Goal: Information Seeking & Learning: Compare options

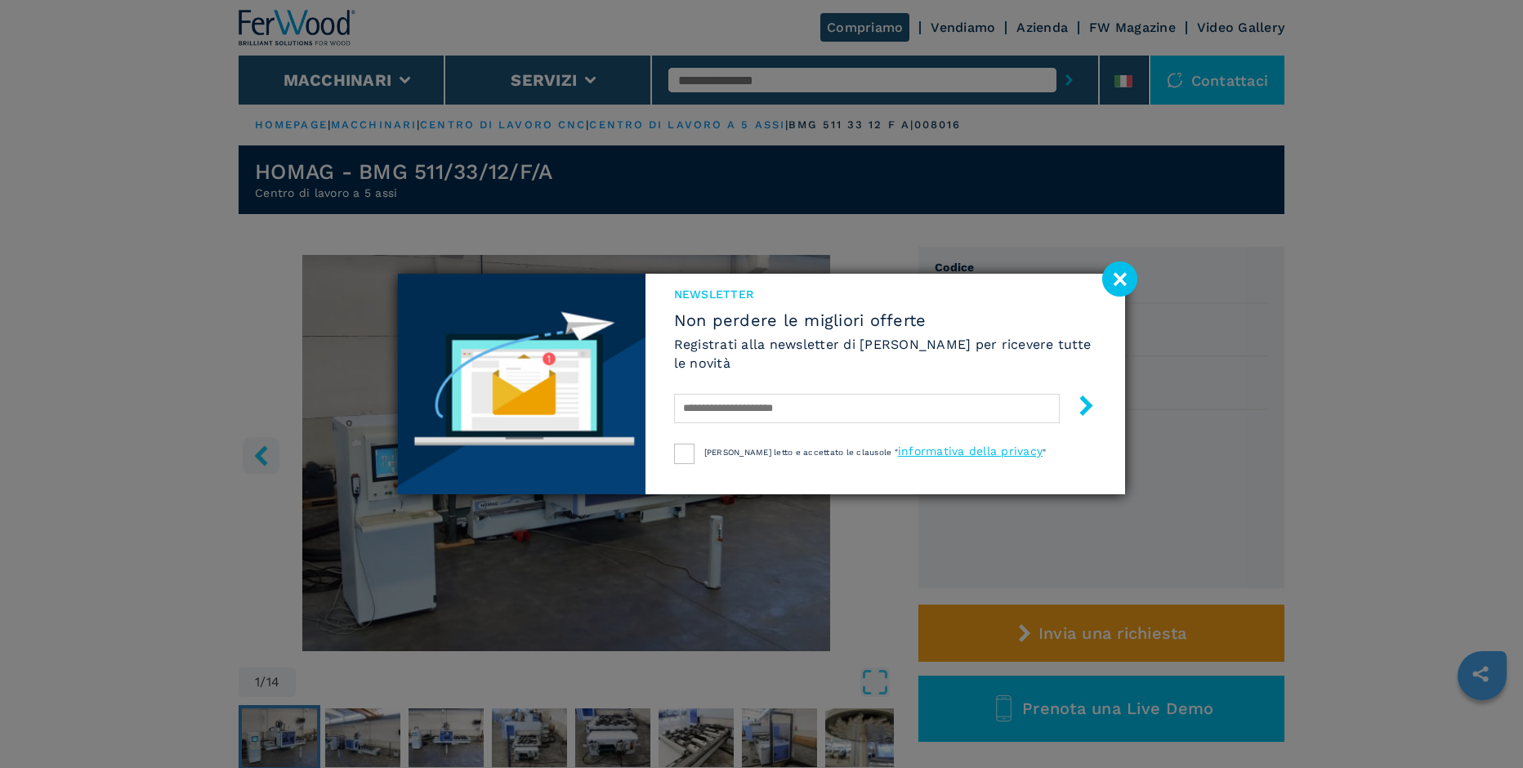
click at [1124, 277] on image at bounding box center [1120, 279] width 35 height 35
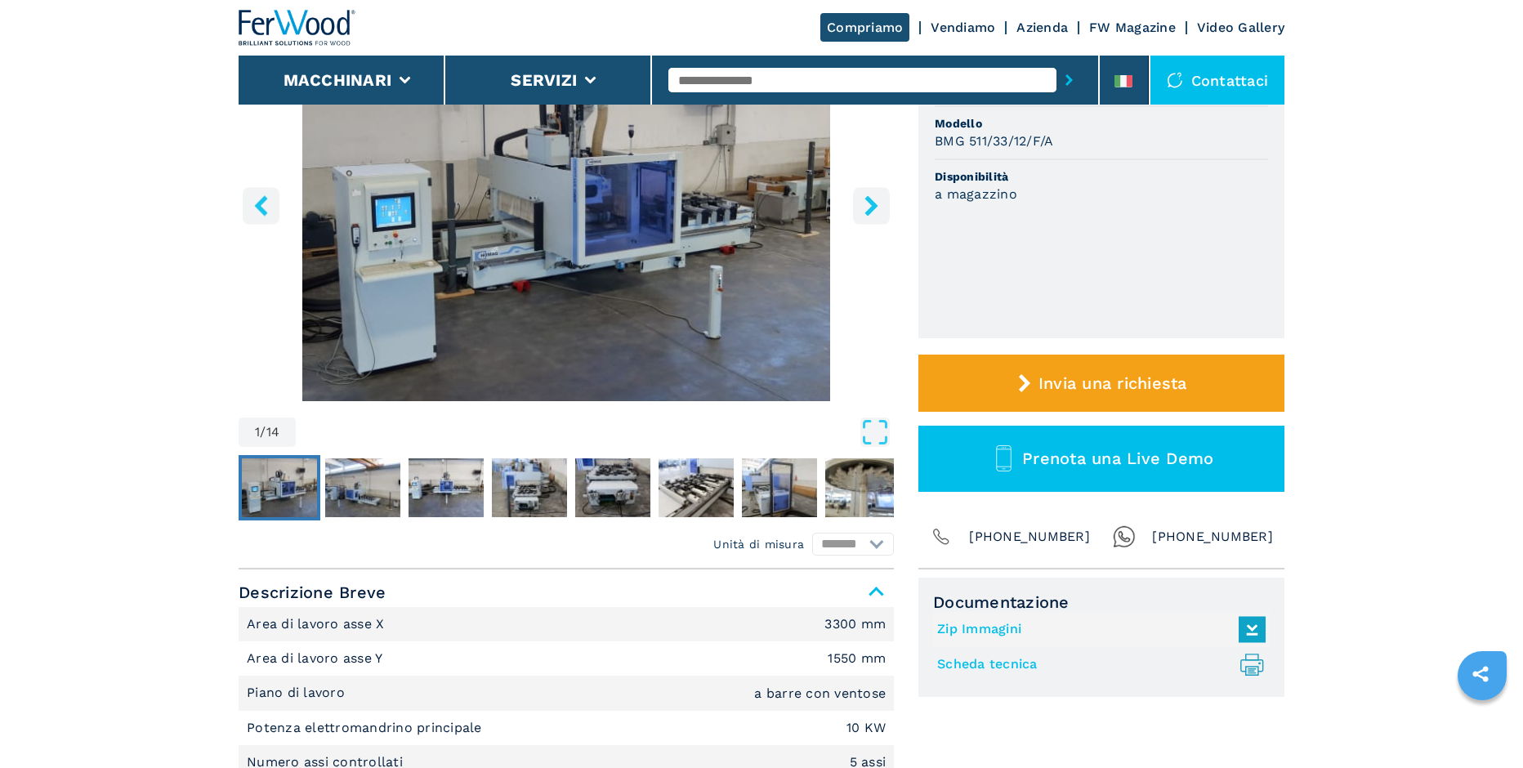
scroll to position [333, 0]
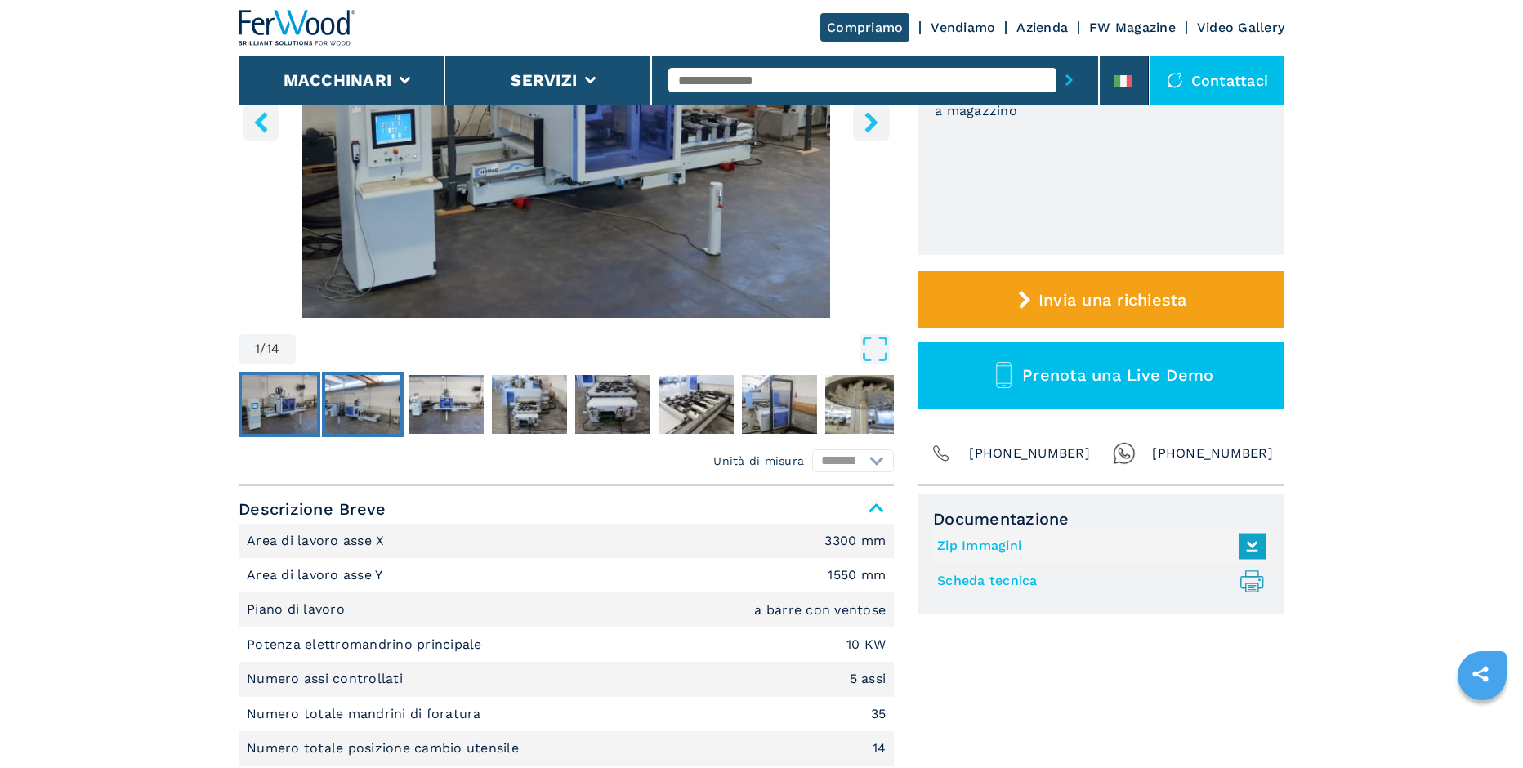
click at [363, 406] on img "Go to Slide 2" at bounding box center [362, 404] width 75 height 59
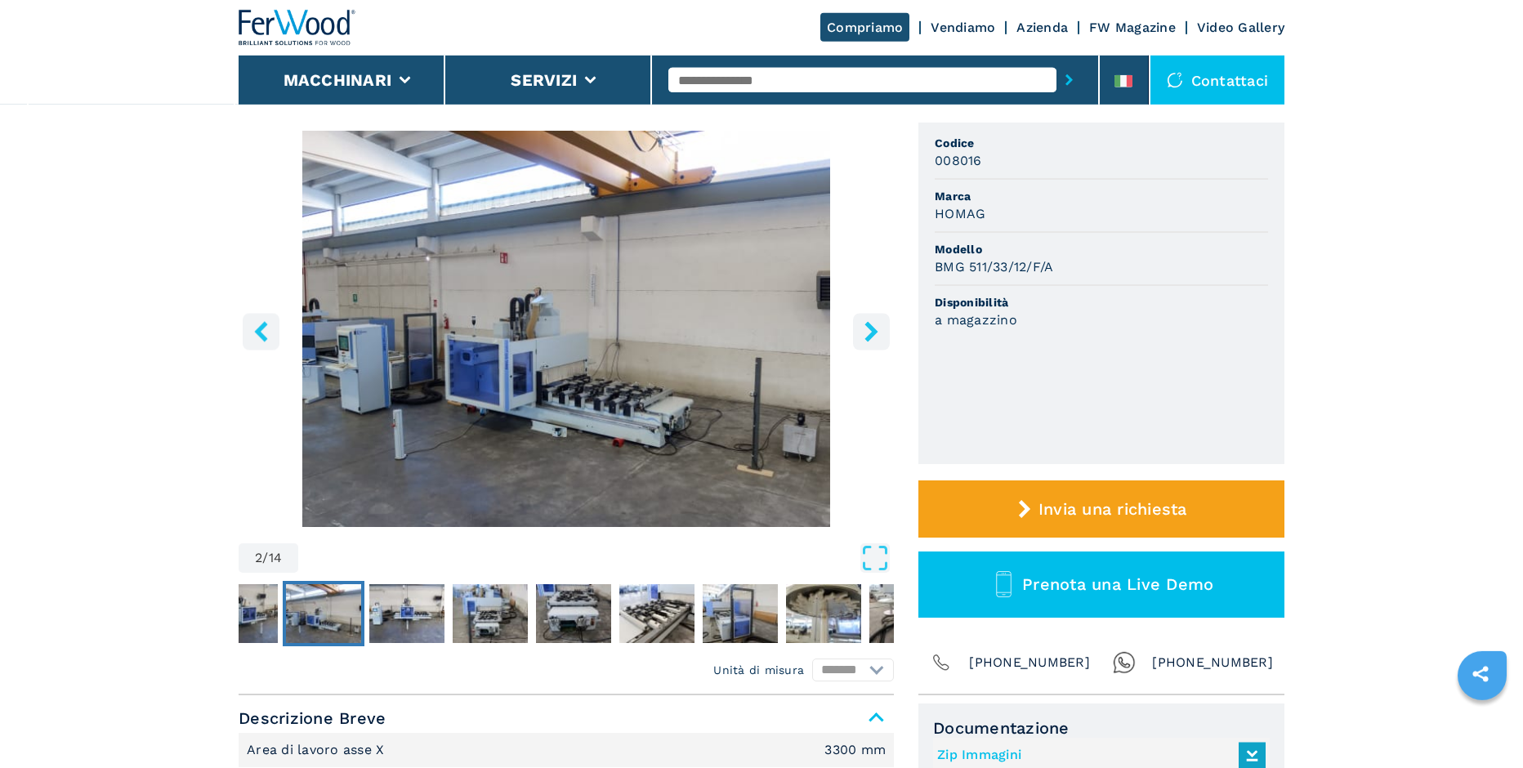
scroll to position [83, 0]
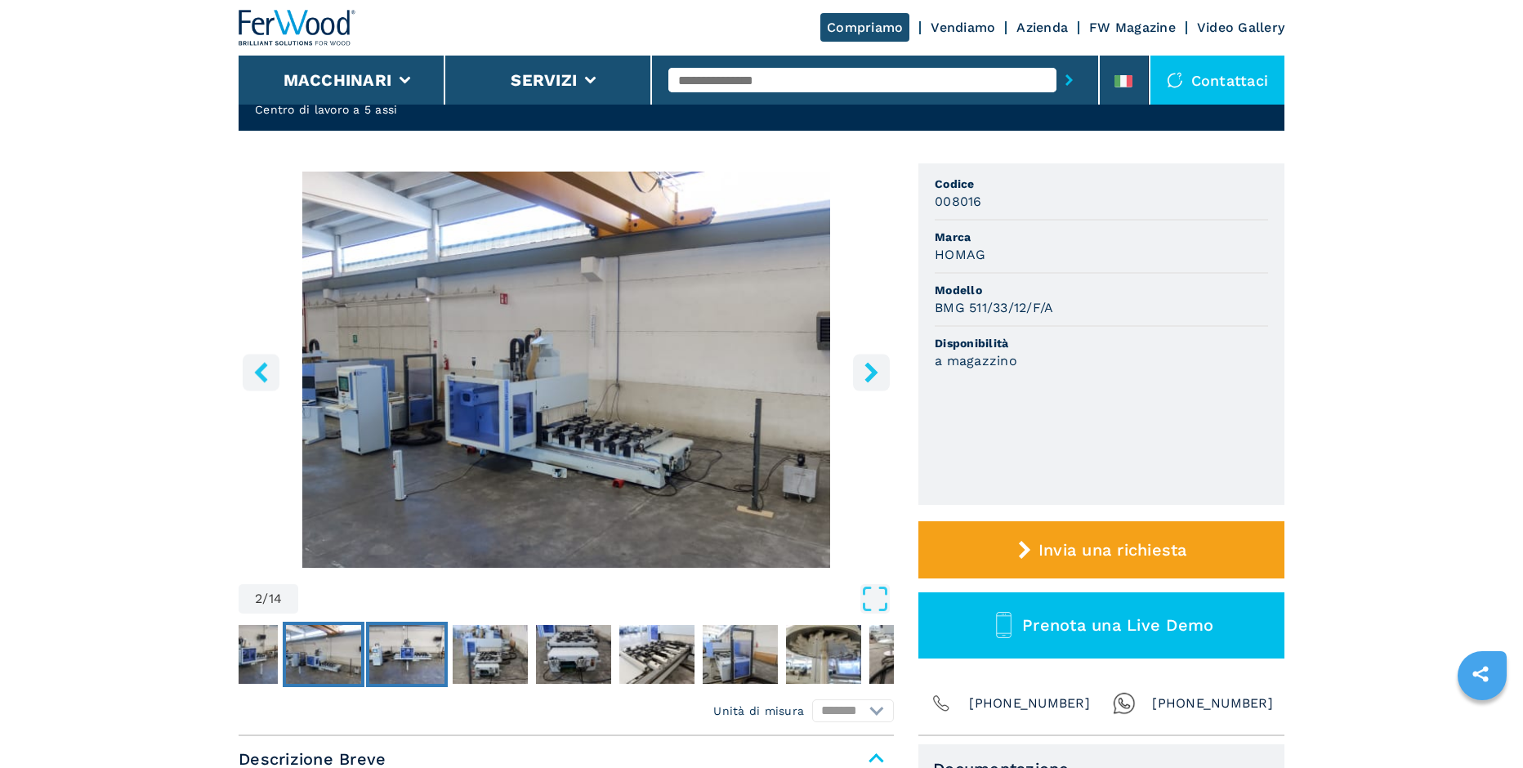
click at [412, 637] on img "Go to Slide 3" at bounding box center [406, 654] width 75 height 59
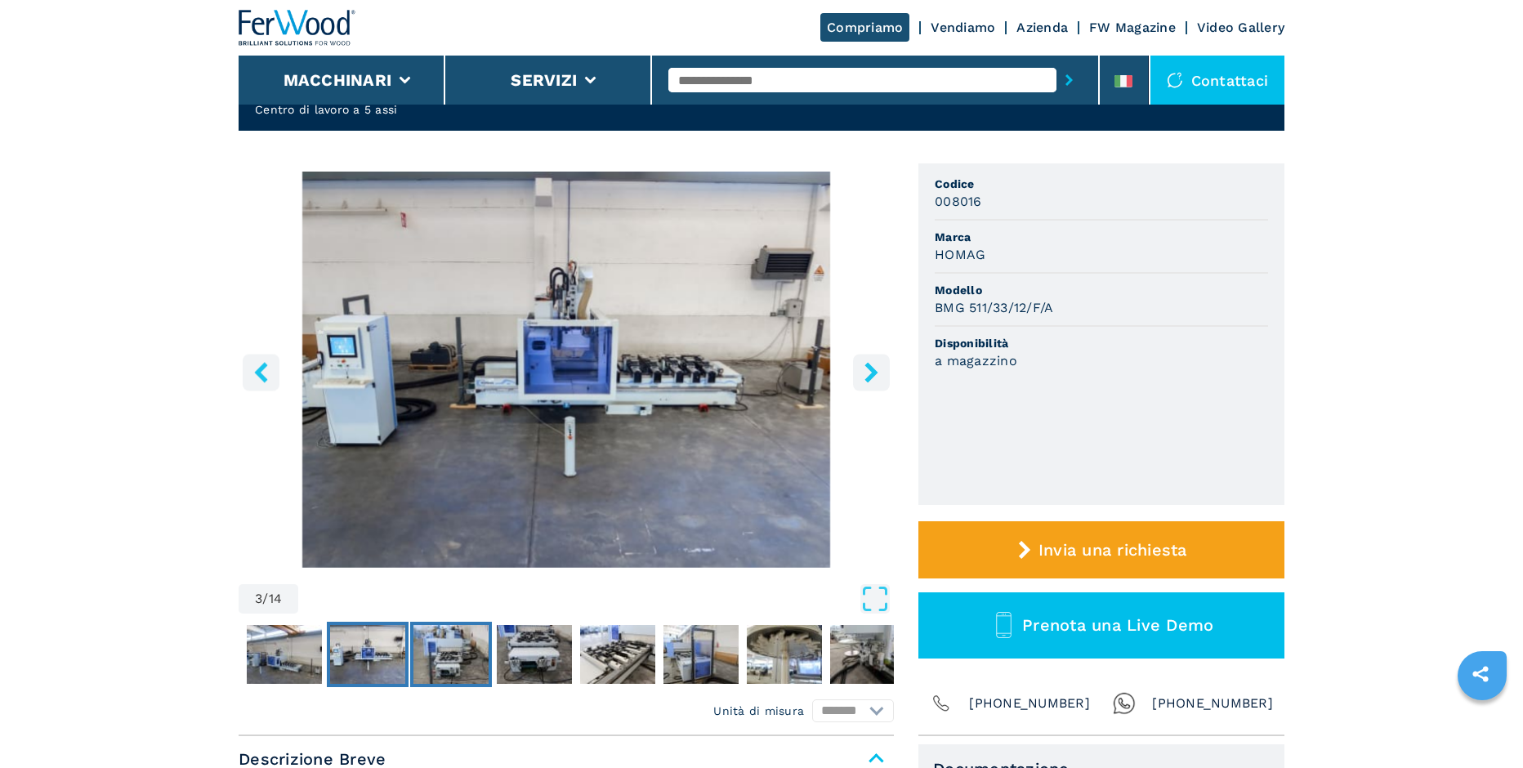
click at [448, 647] on img "Go to Slide 4" at bounding box center [451, 654] width 75 height 59
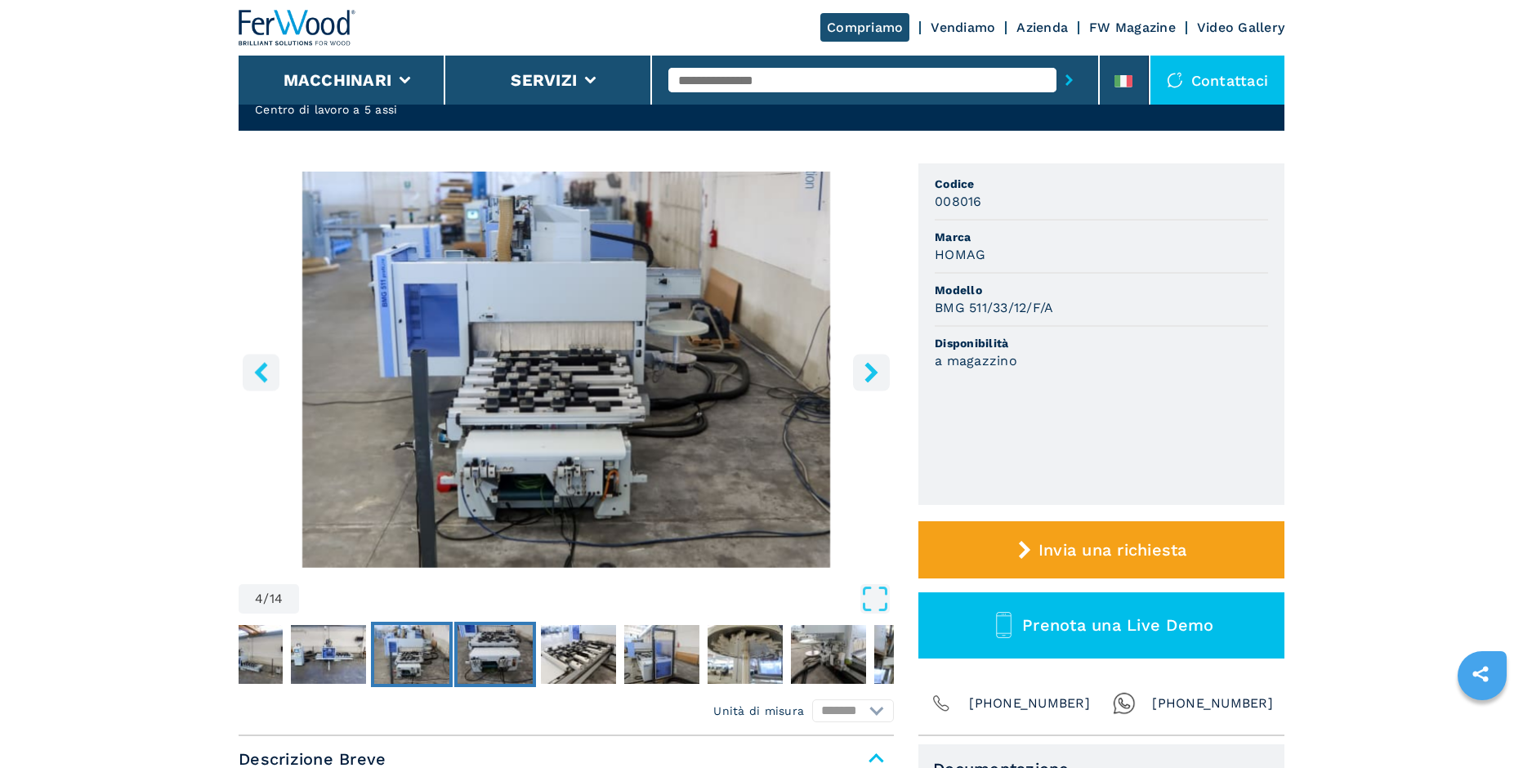
click at [503, 651] on img "Go to Slide 5" at bounding box center [495, 654] width 75 height 59
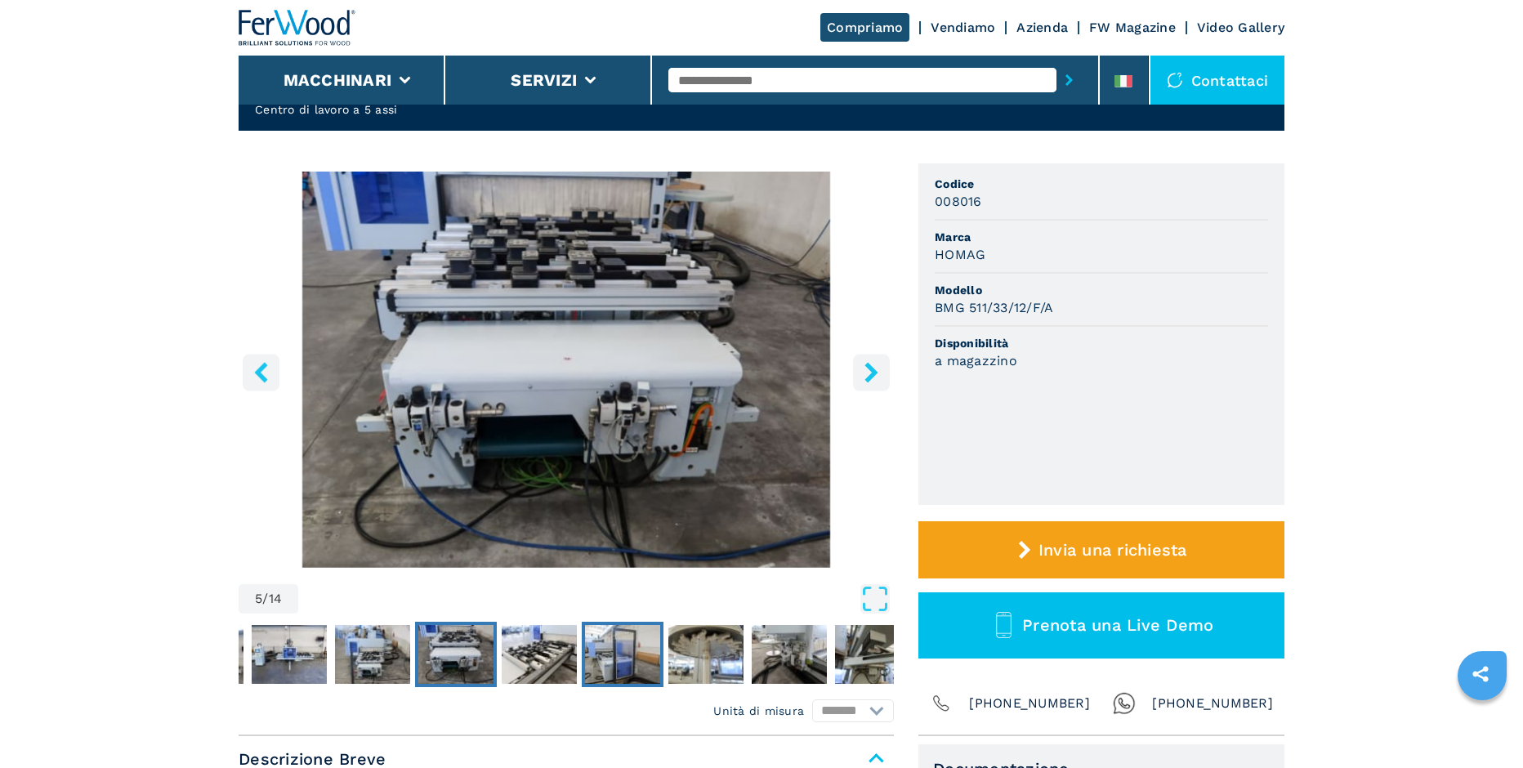
click at [632, 646] on img "Go to Slide 7" at bounding box center [622, 654] width 75 height 59
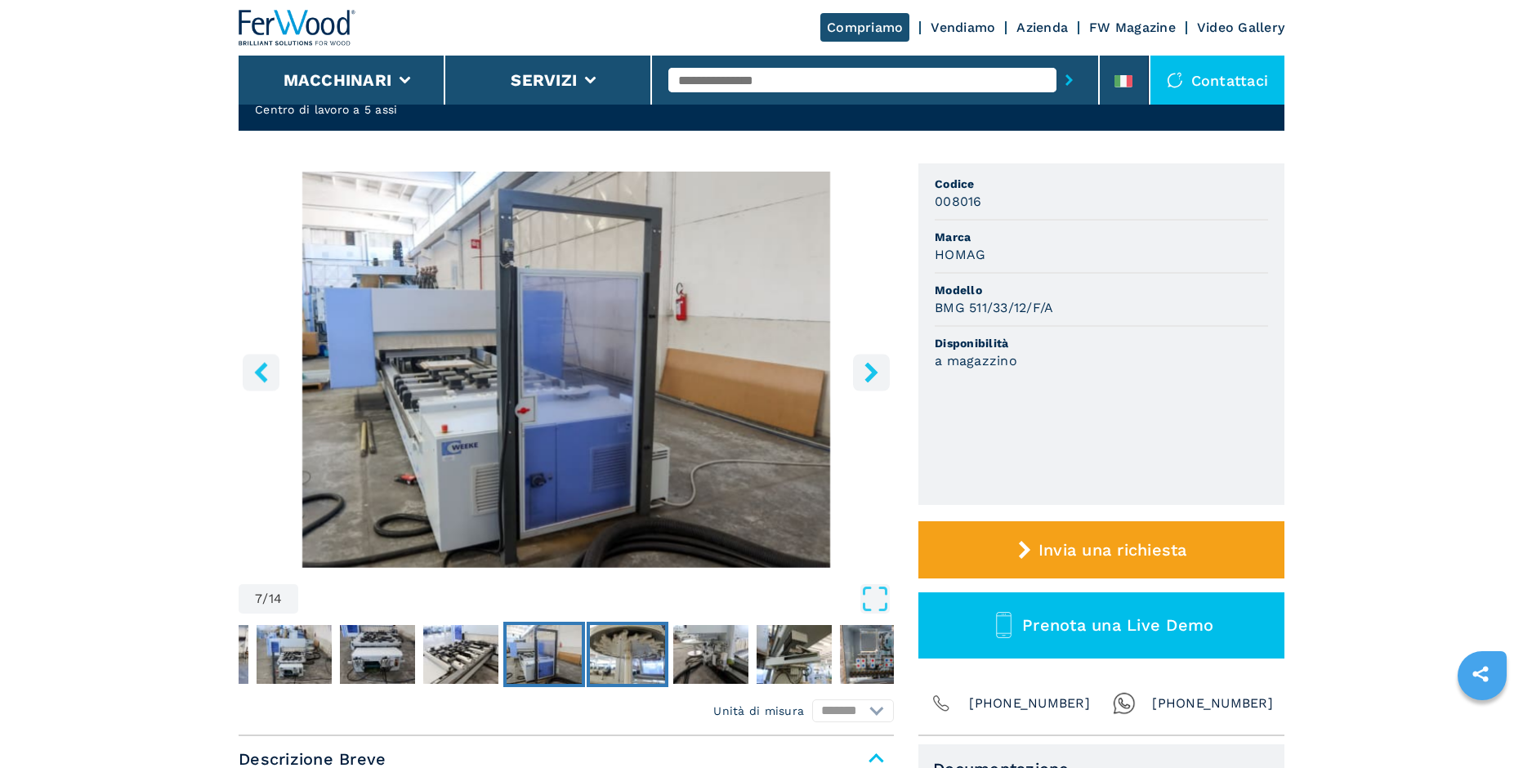
click at [637, 647] on img "Go to Slide 8" at bounding box center [627, 654] width 75 height 59
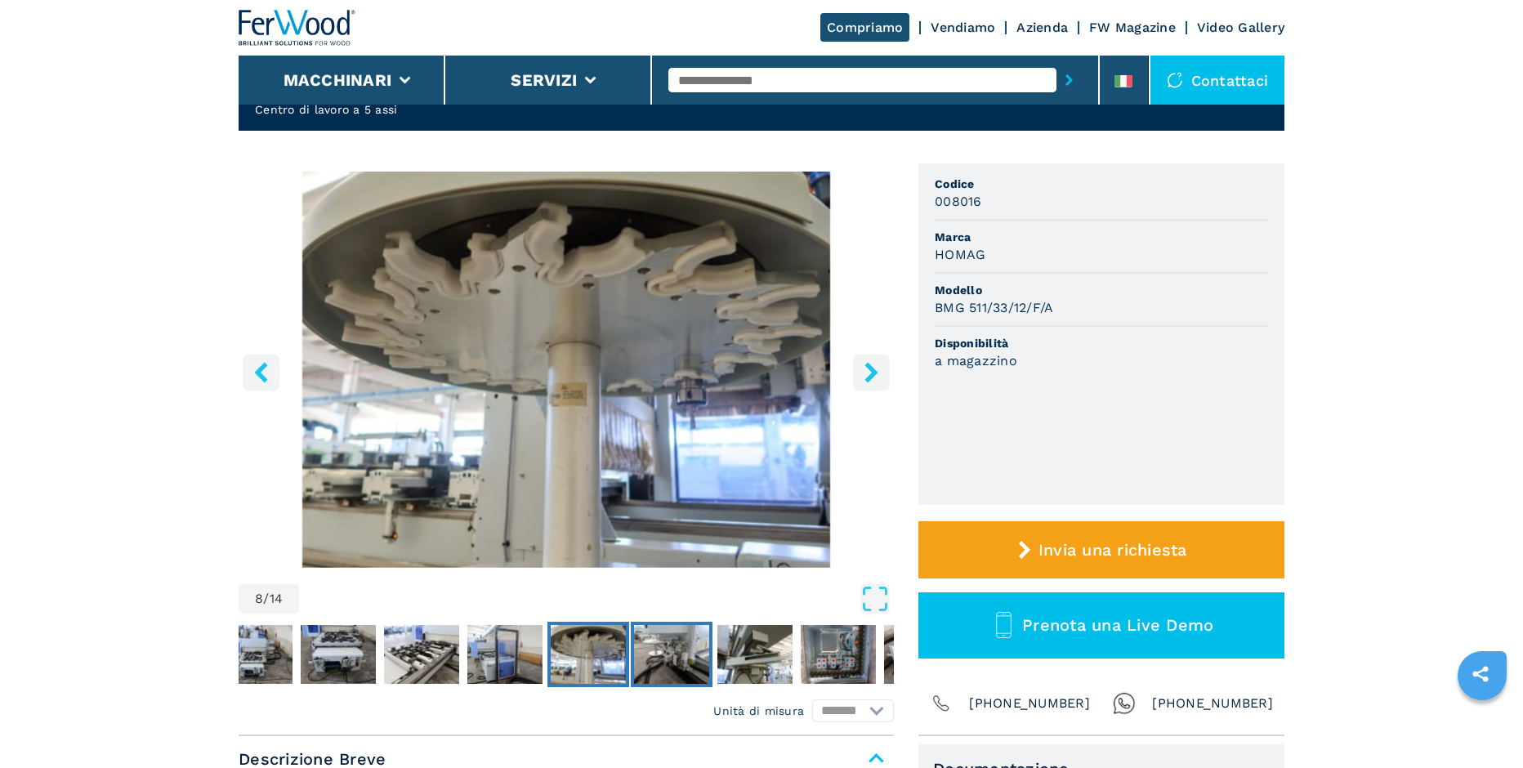
click at [687, 654] on img "Go to Slide 9" at bounding box center [671, 654] width 75 height 59
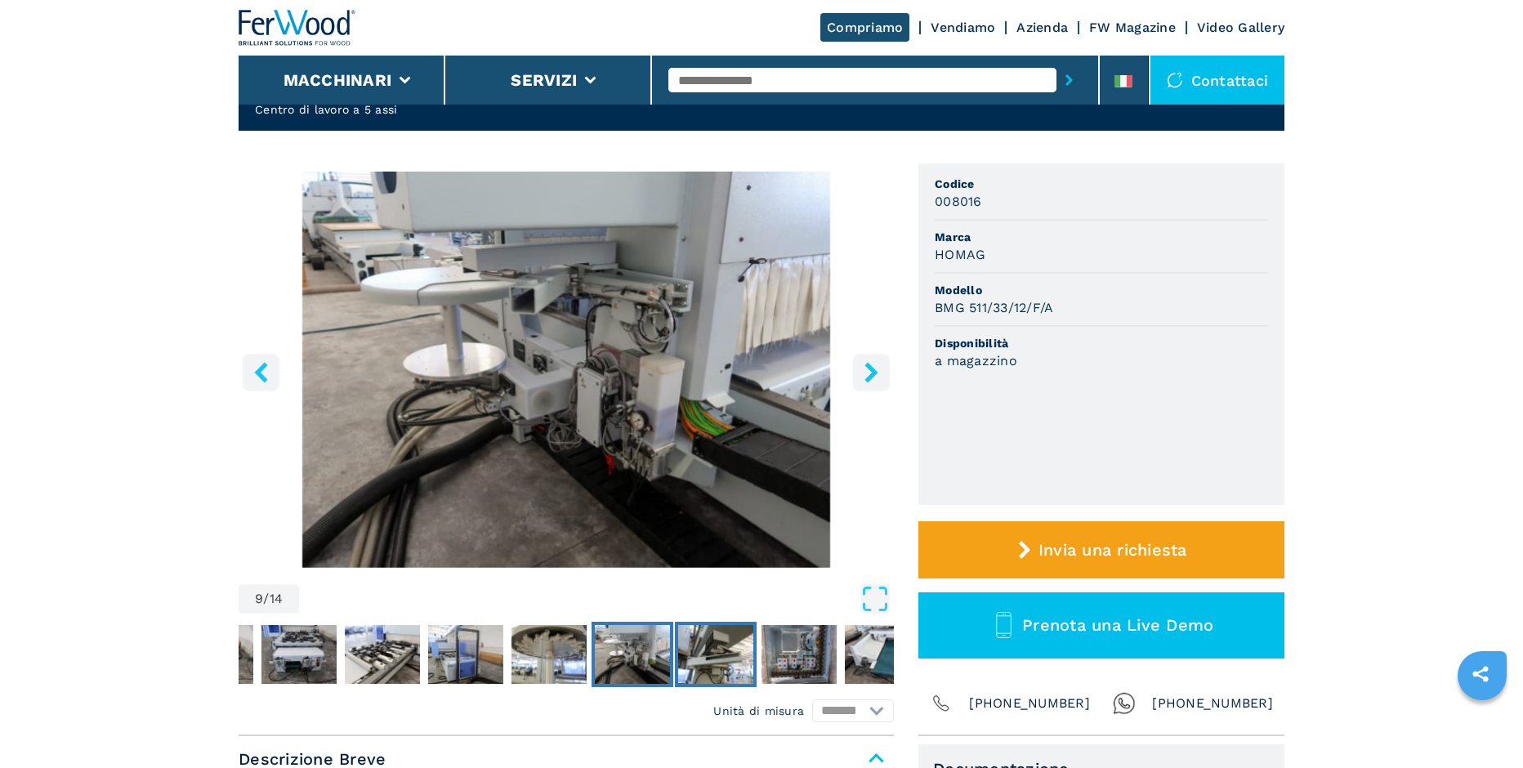
click at [724, 650] on img "Go to Slide 10" at bounding box center [715, 654] width 75 height 59
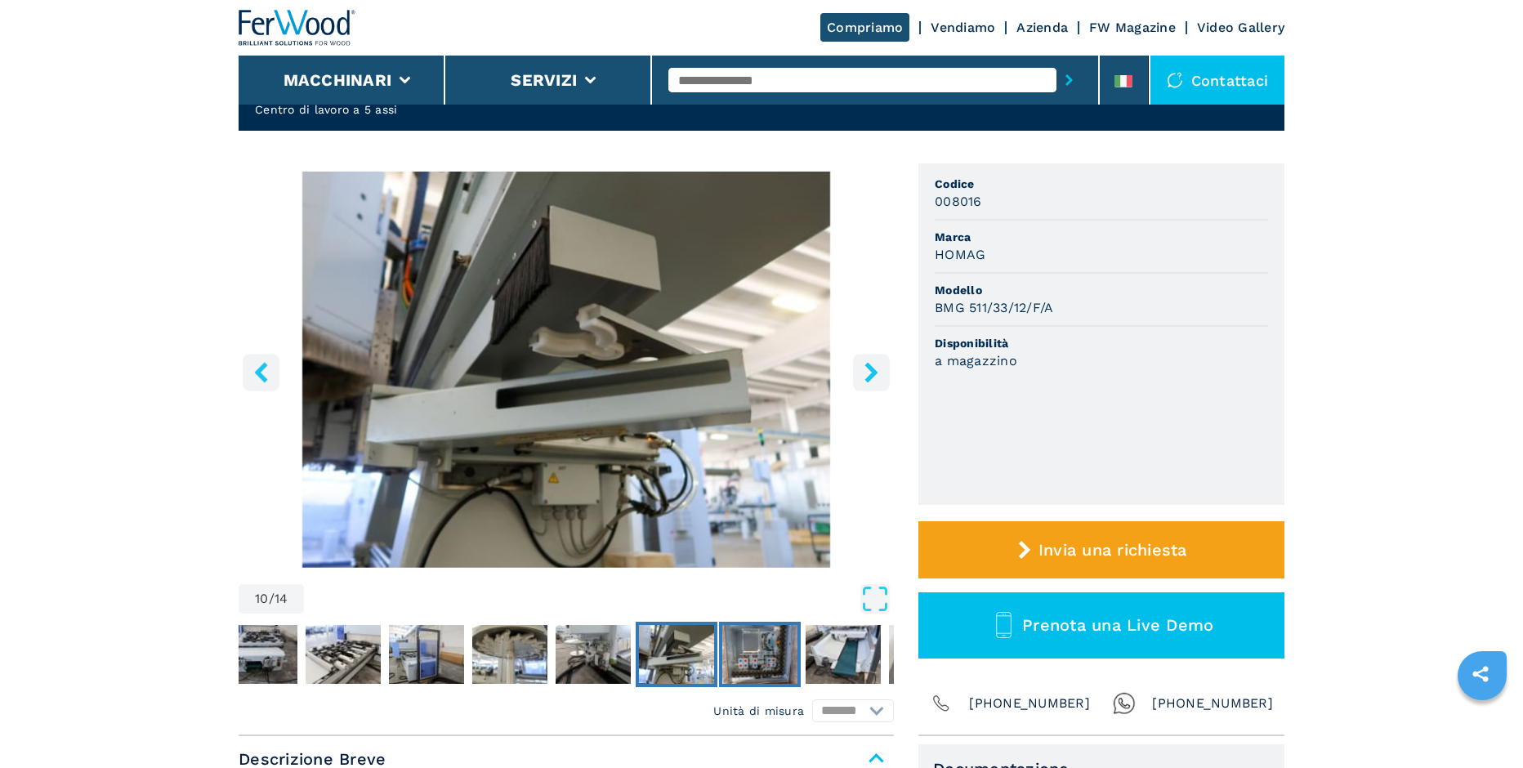
click at [764, 655] on img "Go to Slide 11" at bounding box center [759, 654] width 75 height 59
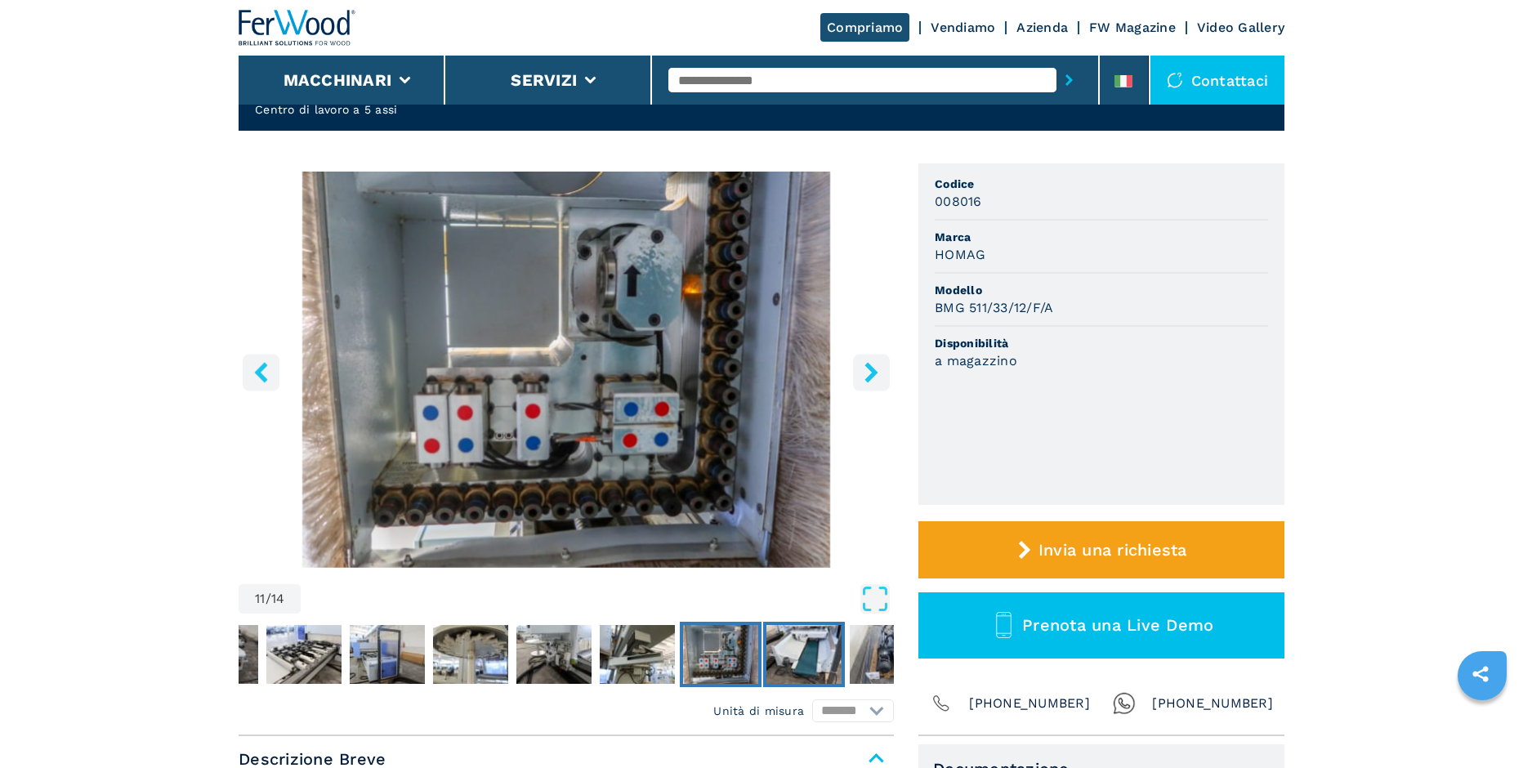
click at [807, 655] on img "Go to Slide 12" at bounding box center [804, 654] width 75 height 59
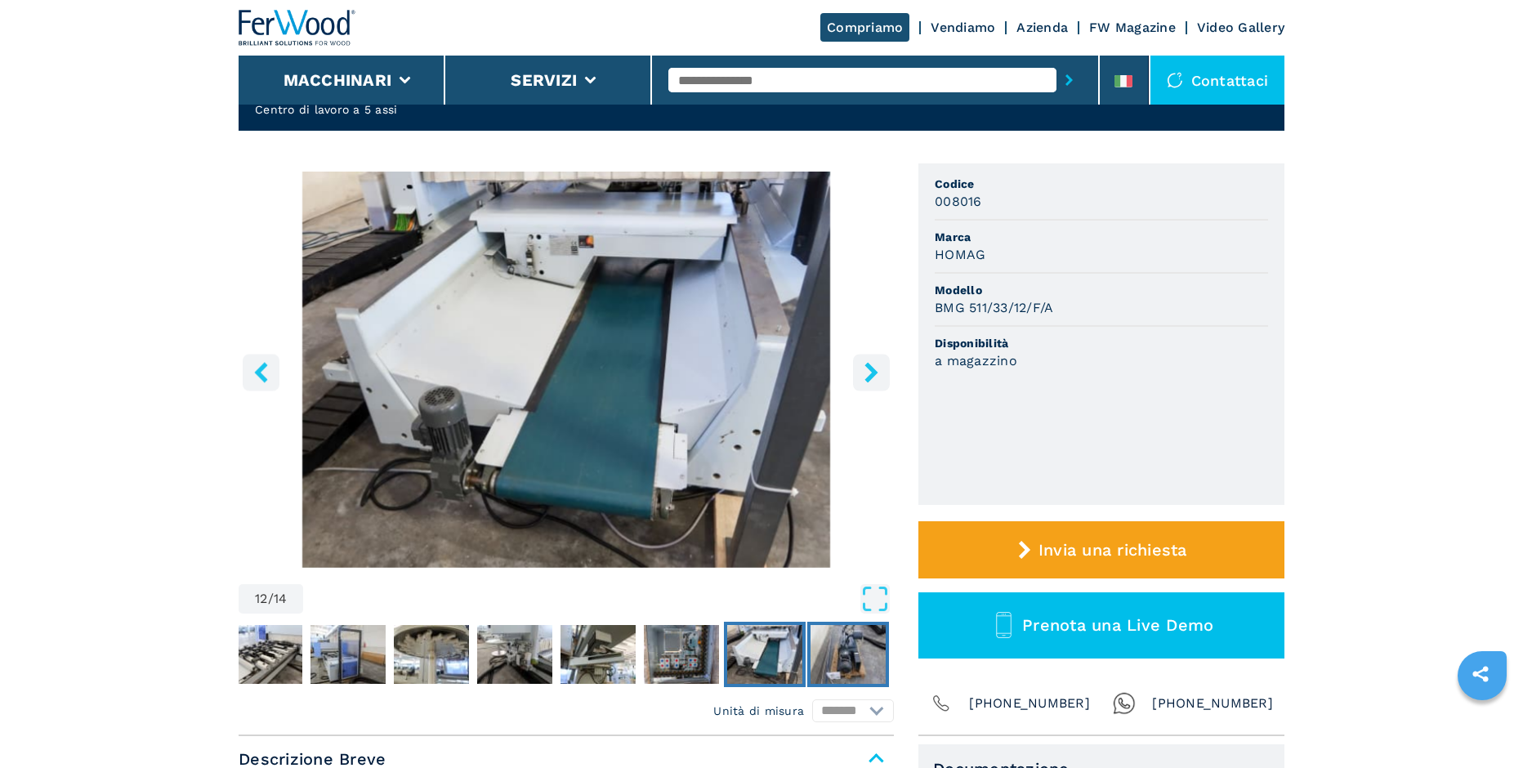
click at [860, 652] on img "Go to Slide 13" at bounding box center [848, 654] width 75 height 59
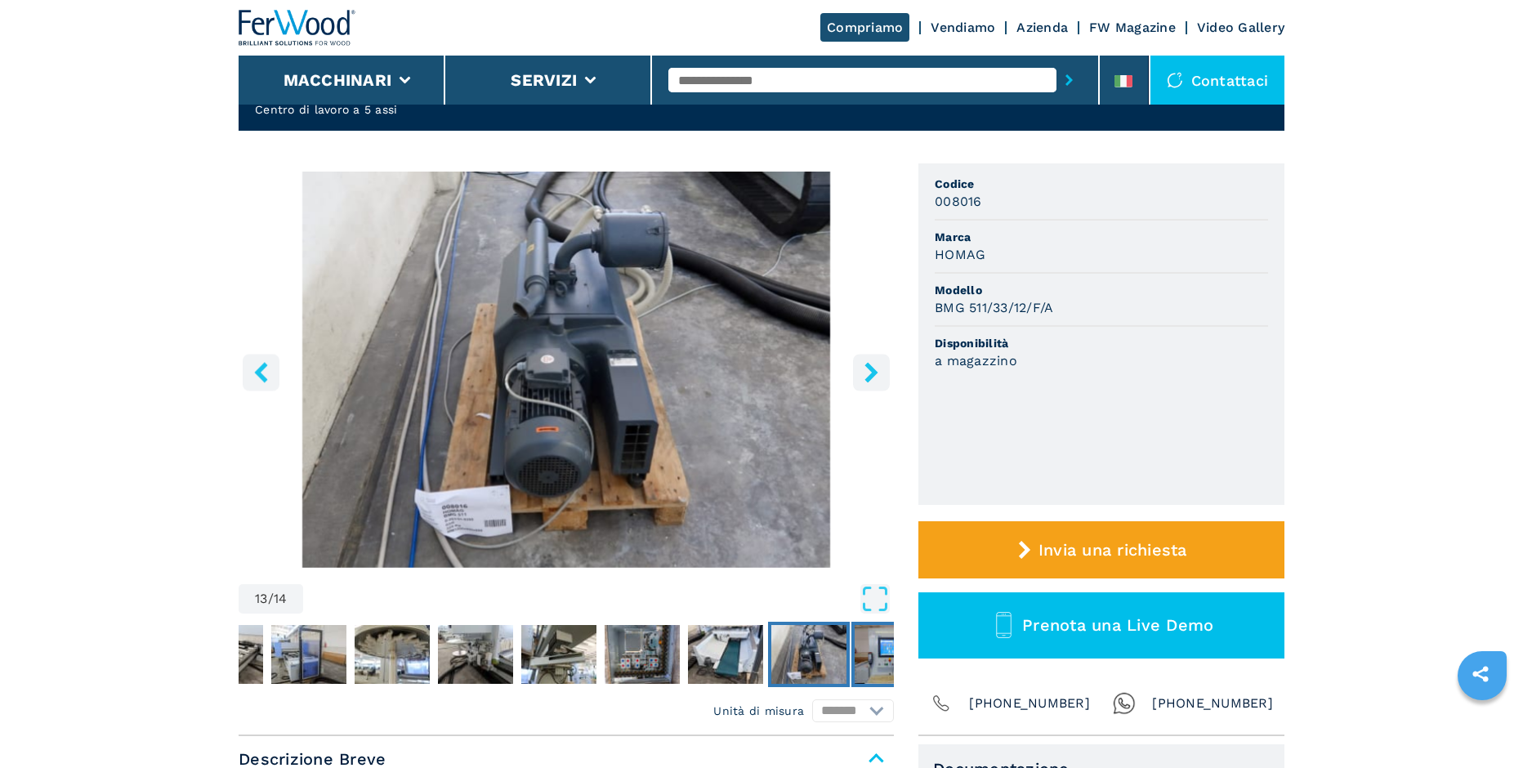
click at [875, 651] on img "Go to Slide 14" at bounding box center [892, 654] width 75 height 59
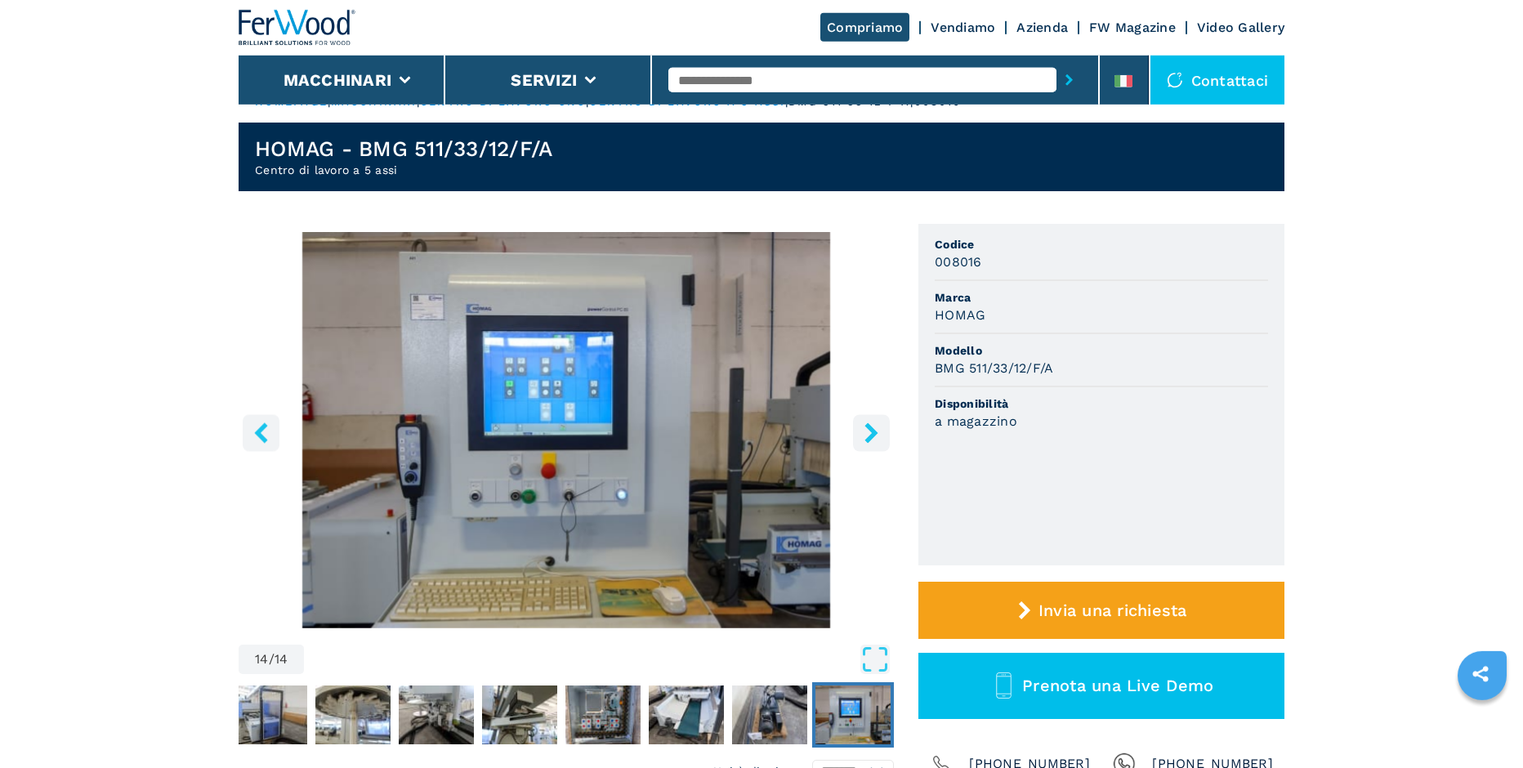
scroll to position [0, 0]
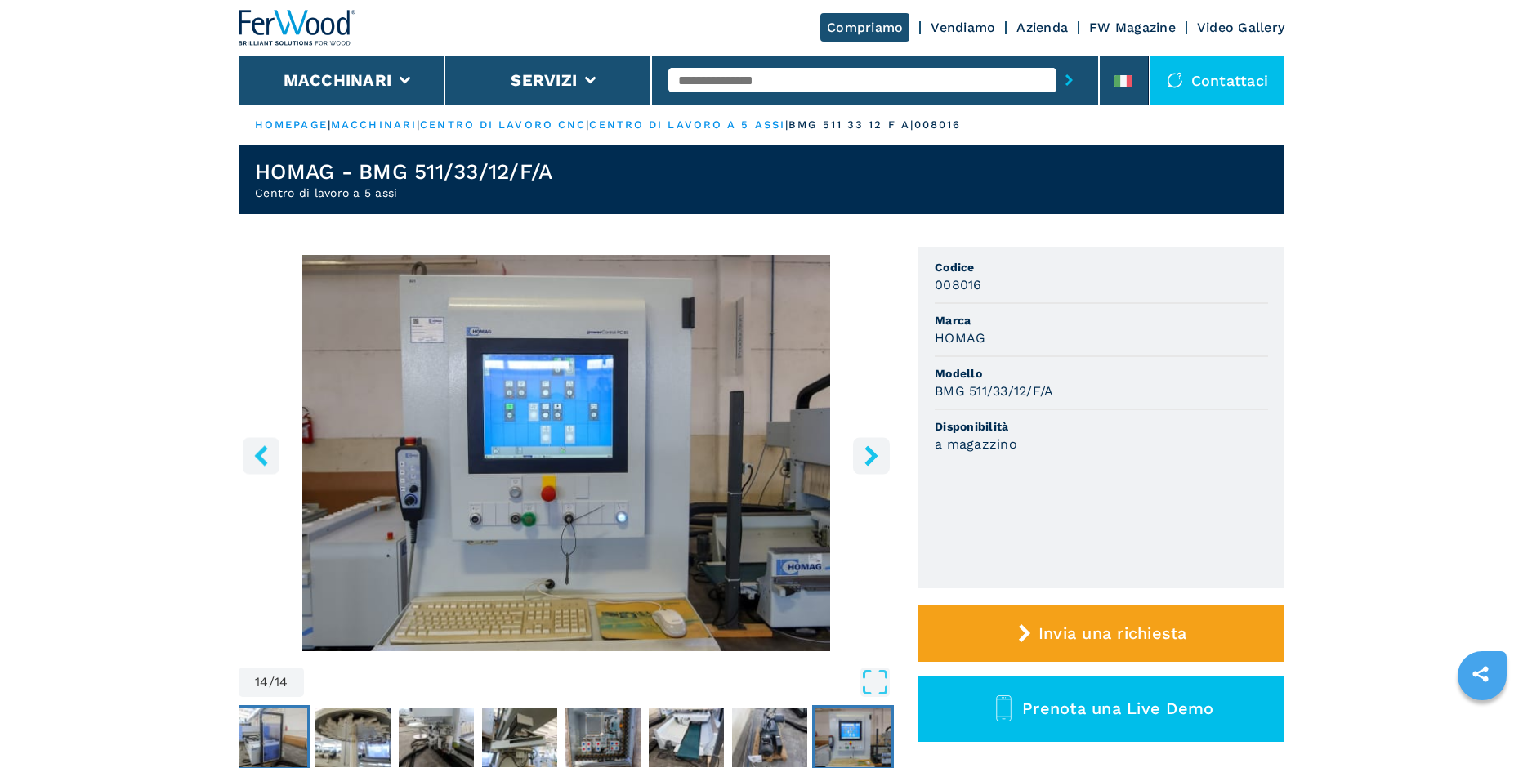
click at [264, 731] on img "Go to Slide 7" at bounding box center [269, 738] width 75 height 59
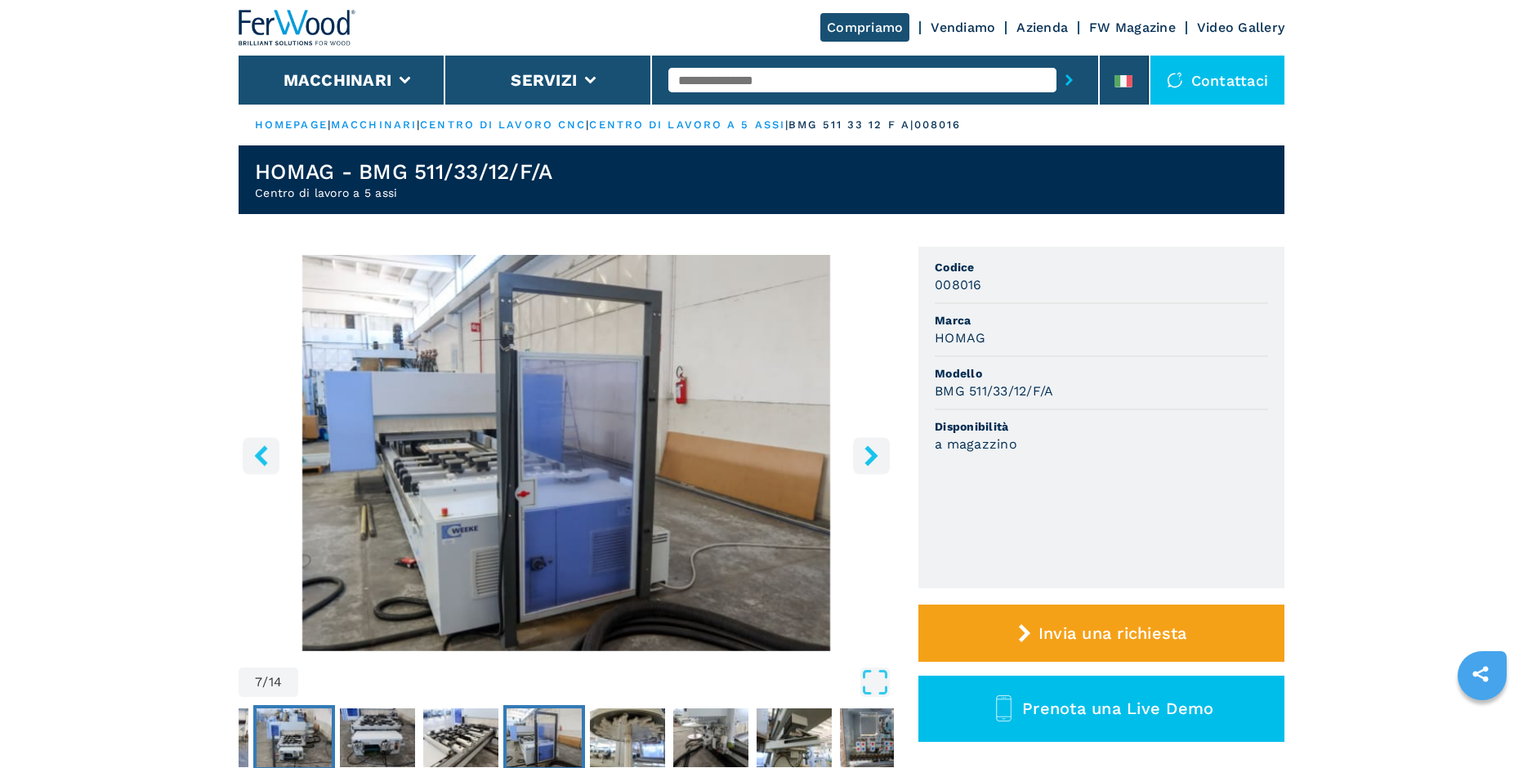
click at [288, 728] on img "Go to Slide 4" at bounding box center [294, 738] width 75 height 59
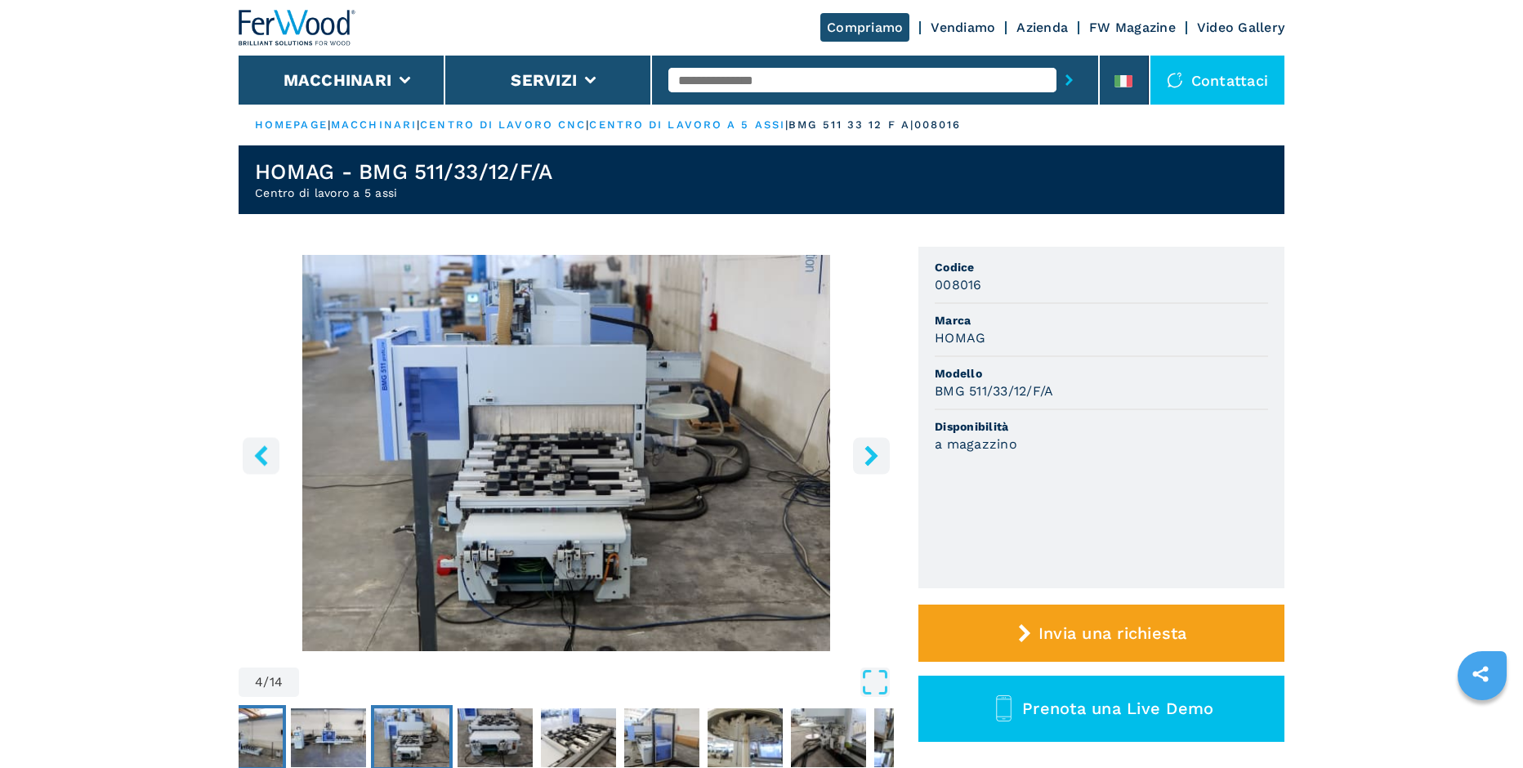
click at [259, 731] on img "Go to Slide 2" at bounding box center [245, 738] width 75 height 59
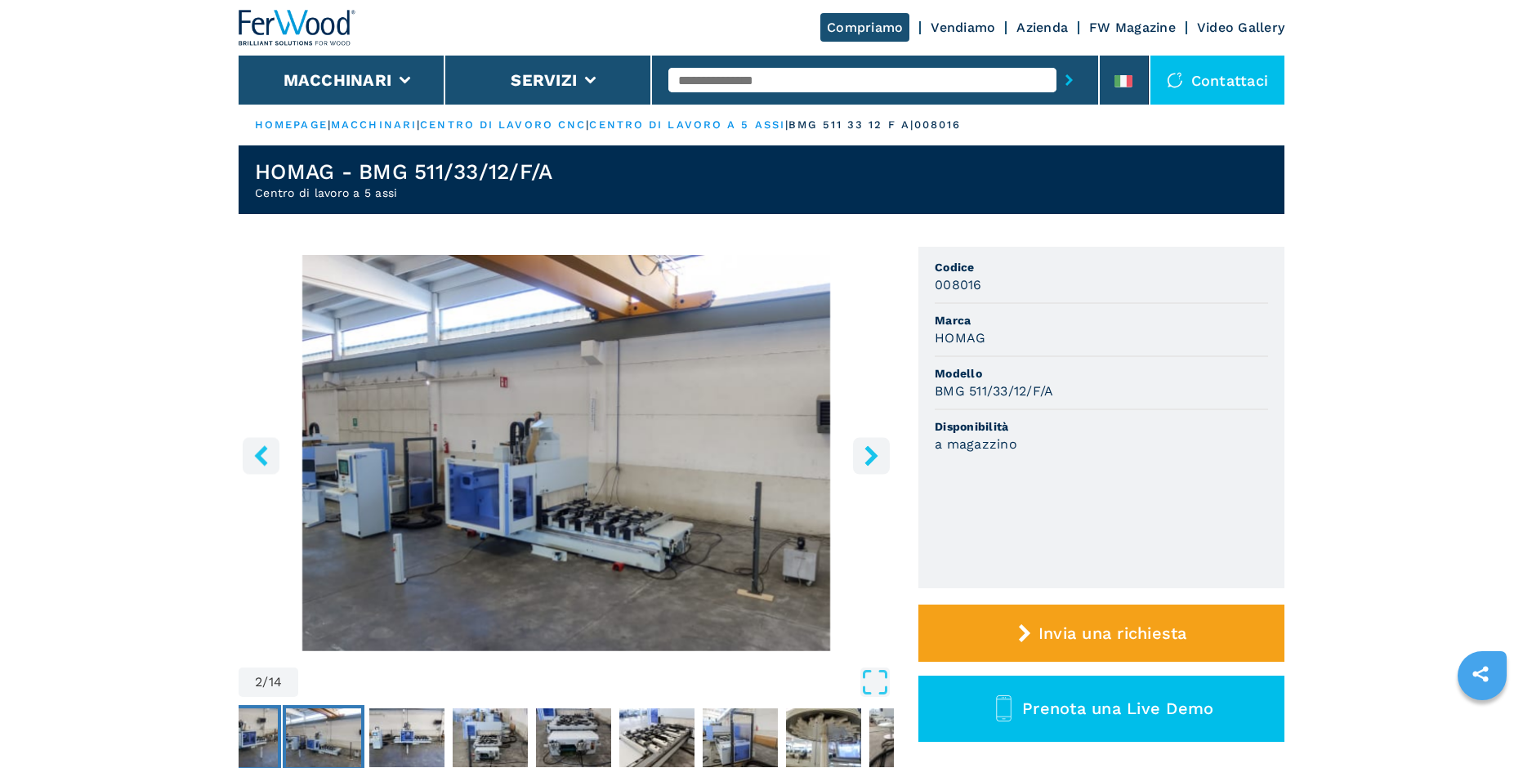
click at [260, 731] on img "Go to Slide 1" at bounding box center [240, 738] width 75 height 59
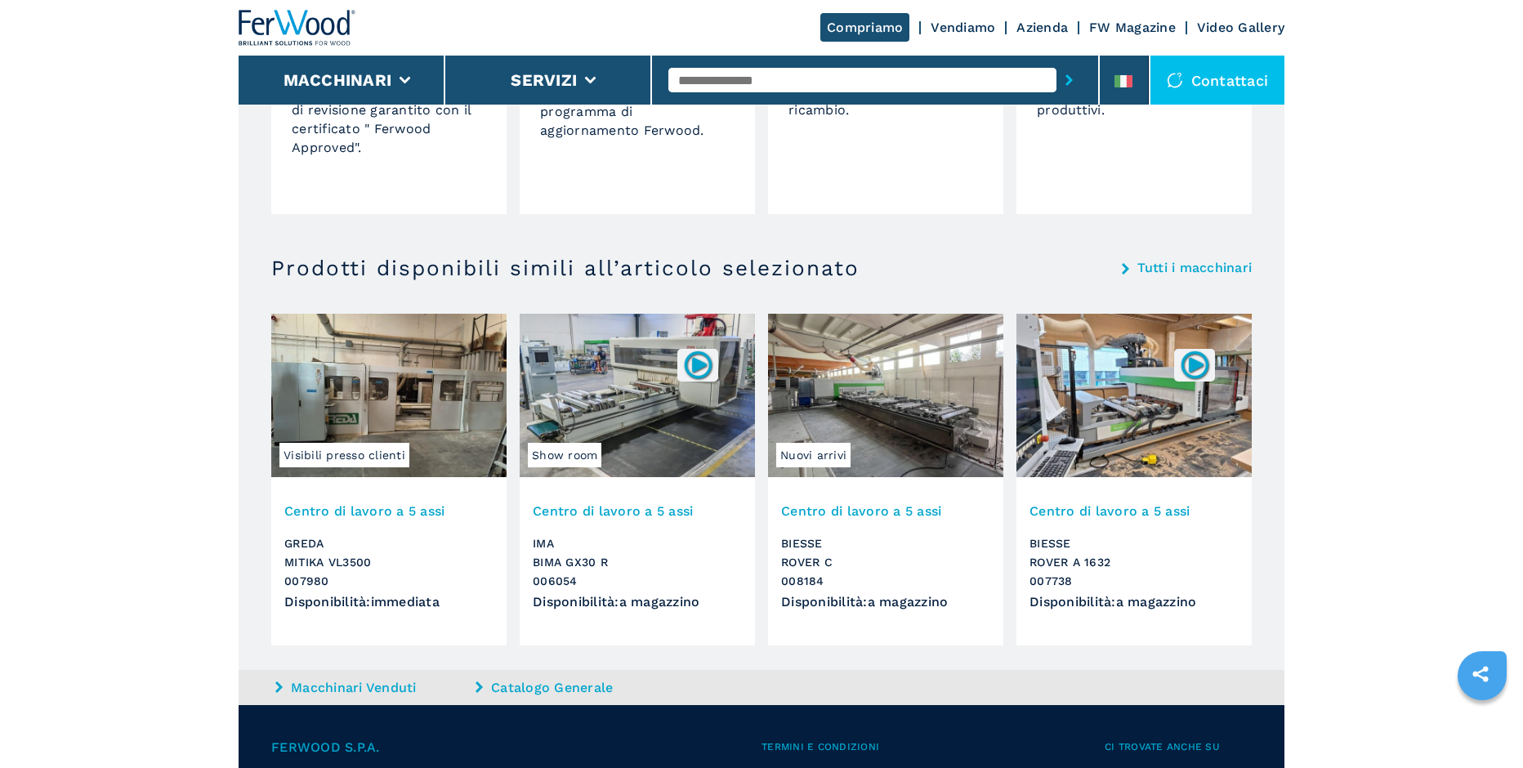
scroll to position [1584, 0]
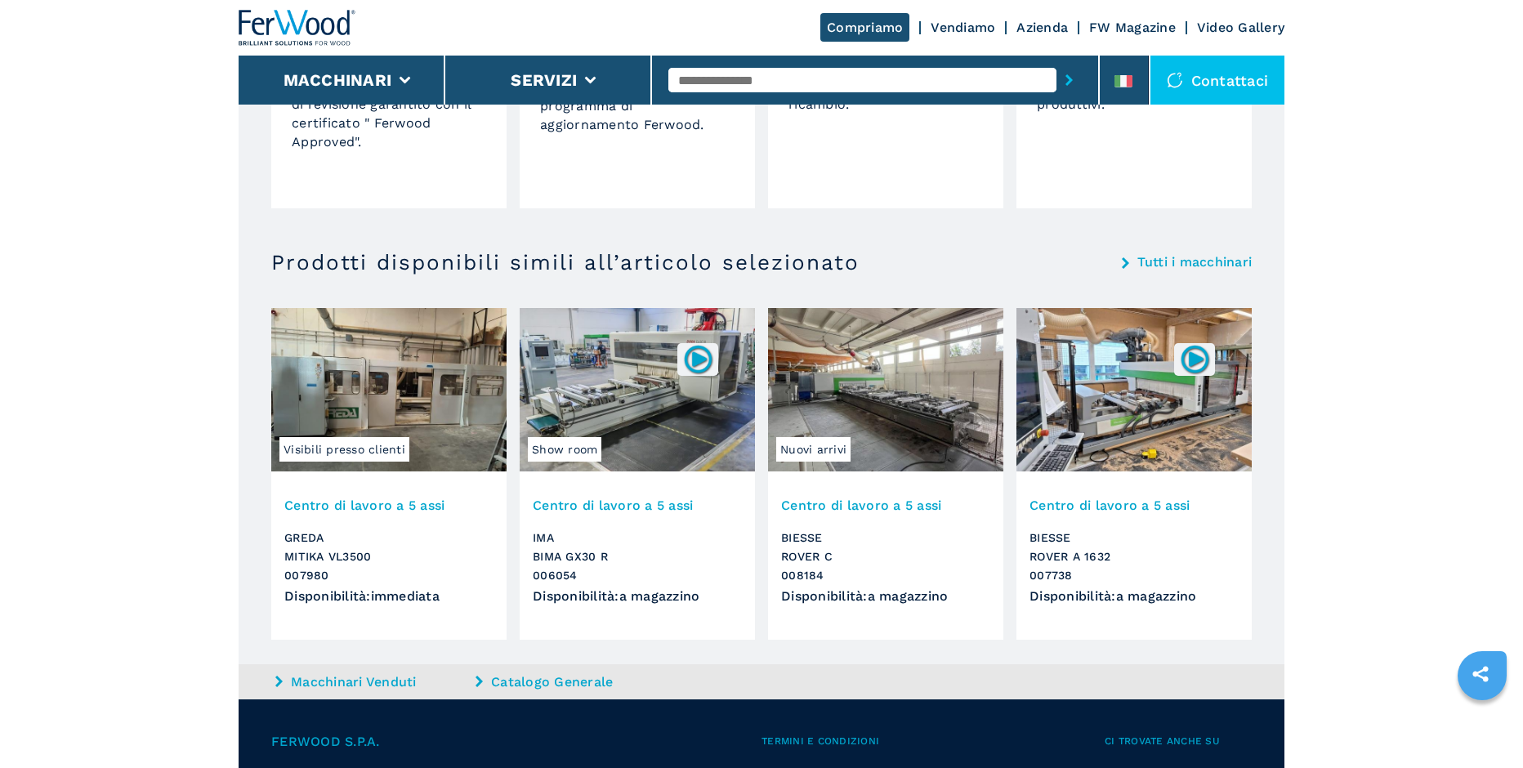
click at [874, 384] on img at bounding box center [885, 389] width 235 height 163
click at [840, 352] on img at bounding box center [885, 389] width 235 height 163
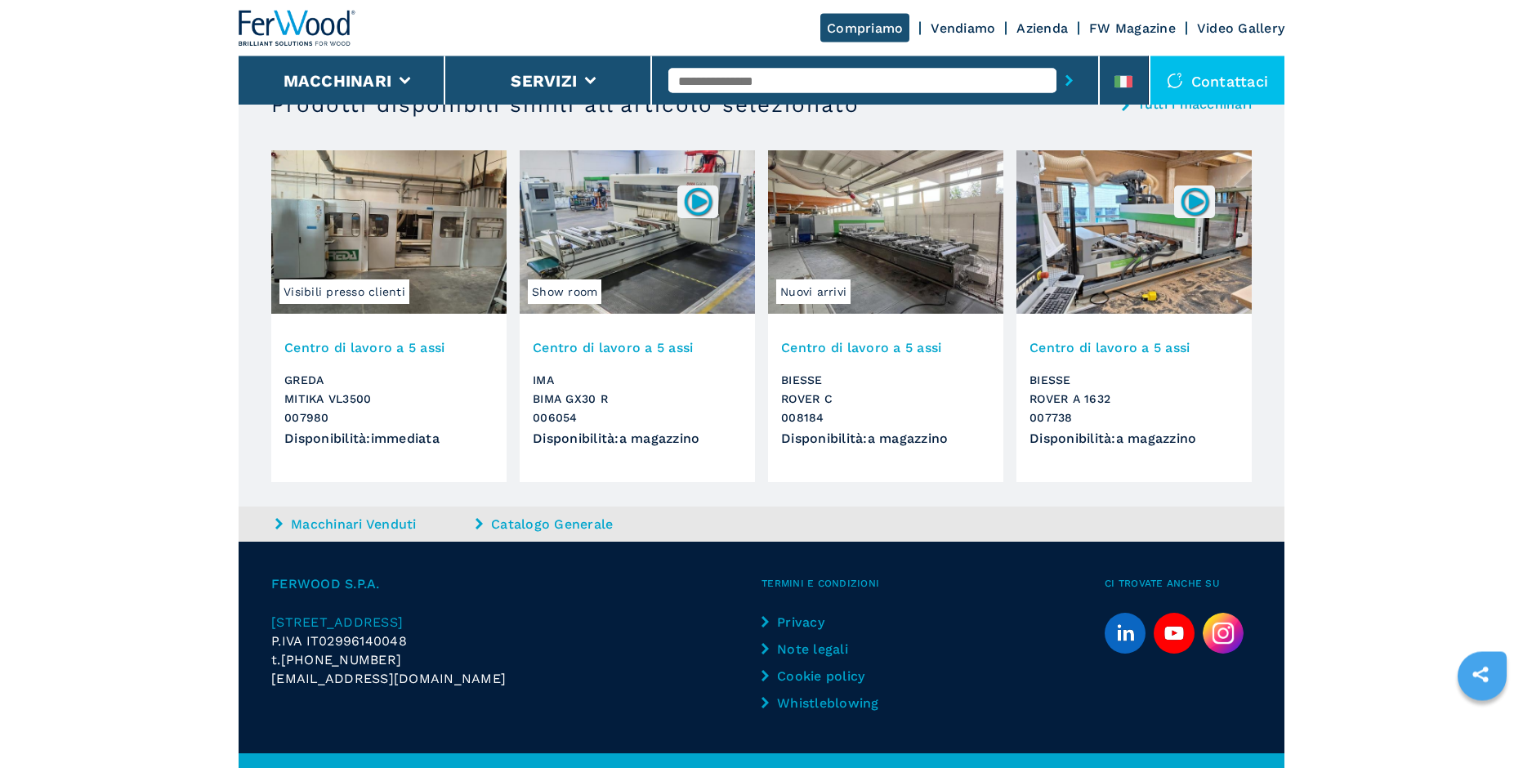
scroll to position [1746, 0]
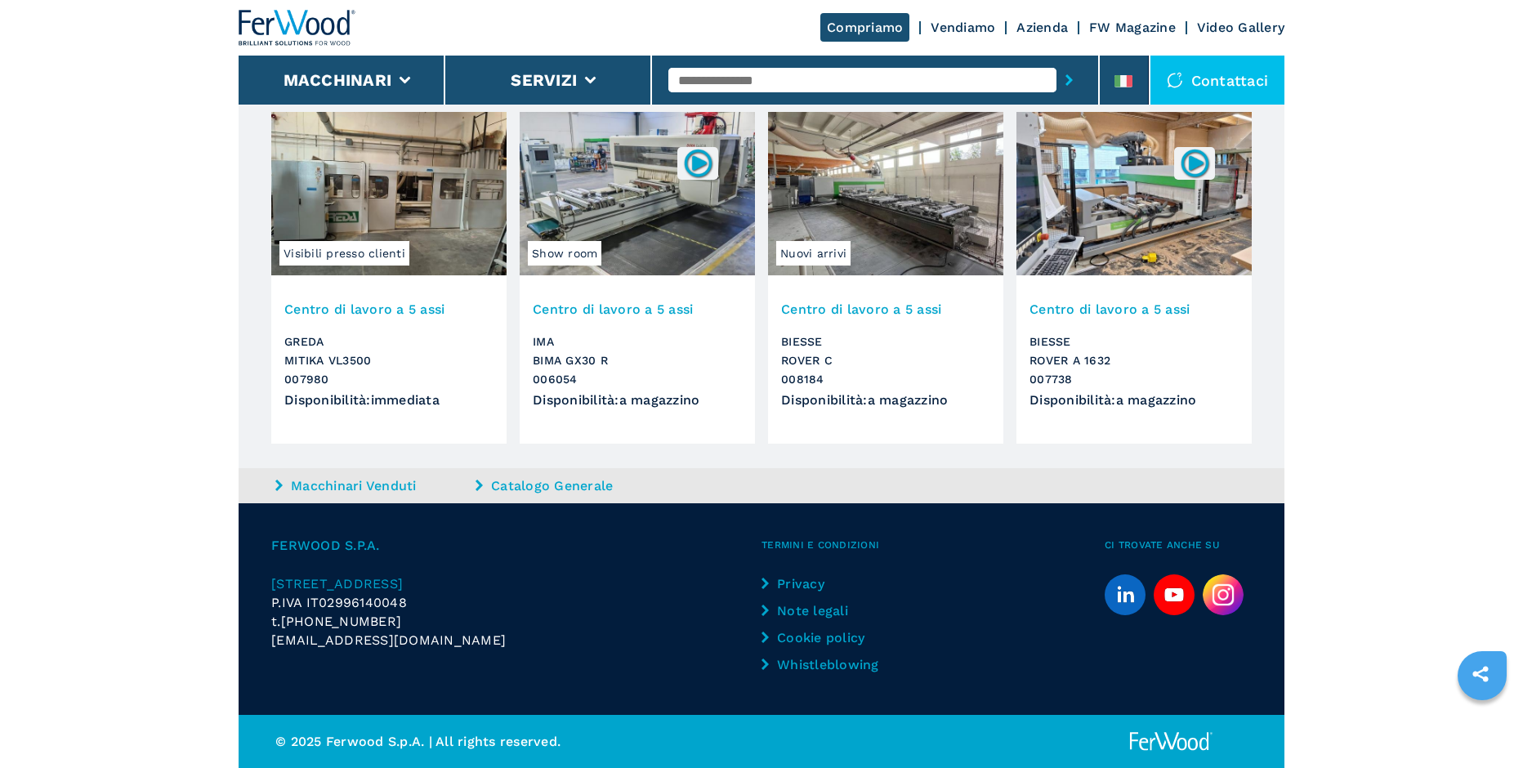
click at [1132, 172] on img at bounding box center [1134, 193] width 235 height 163
click at [1170, 200] on img at bounding box center [1134, 193] width 235 height 163
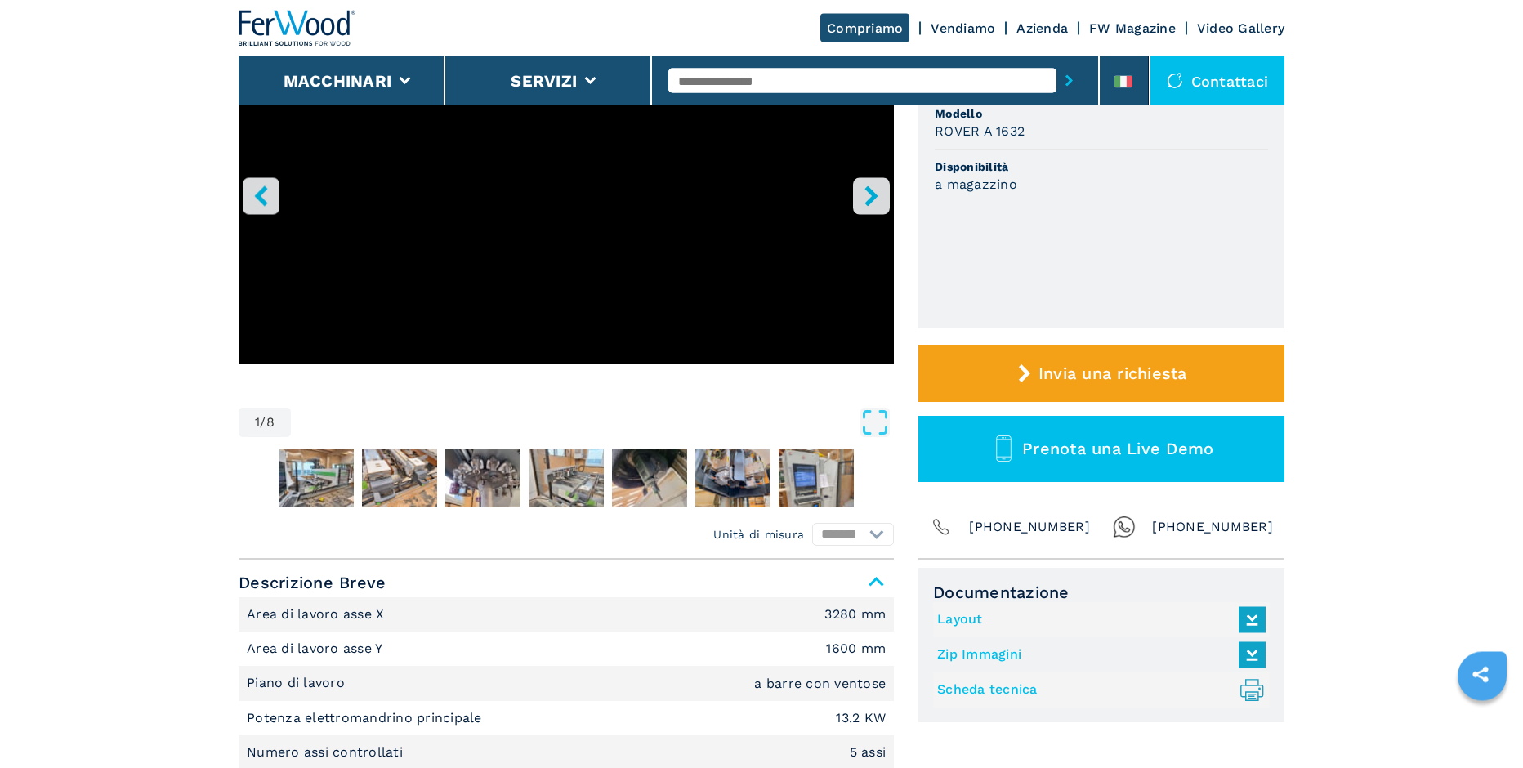
scroll to position [333, 0]
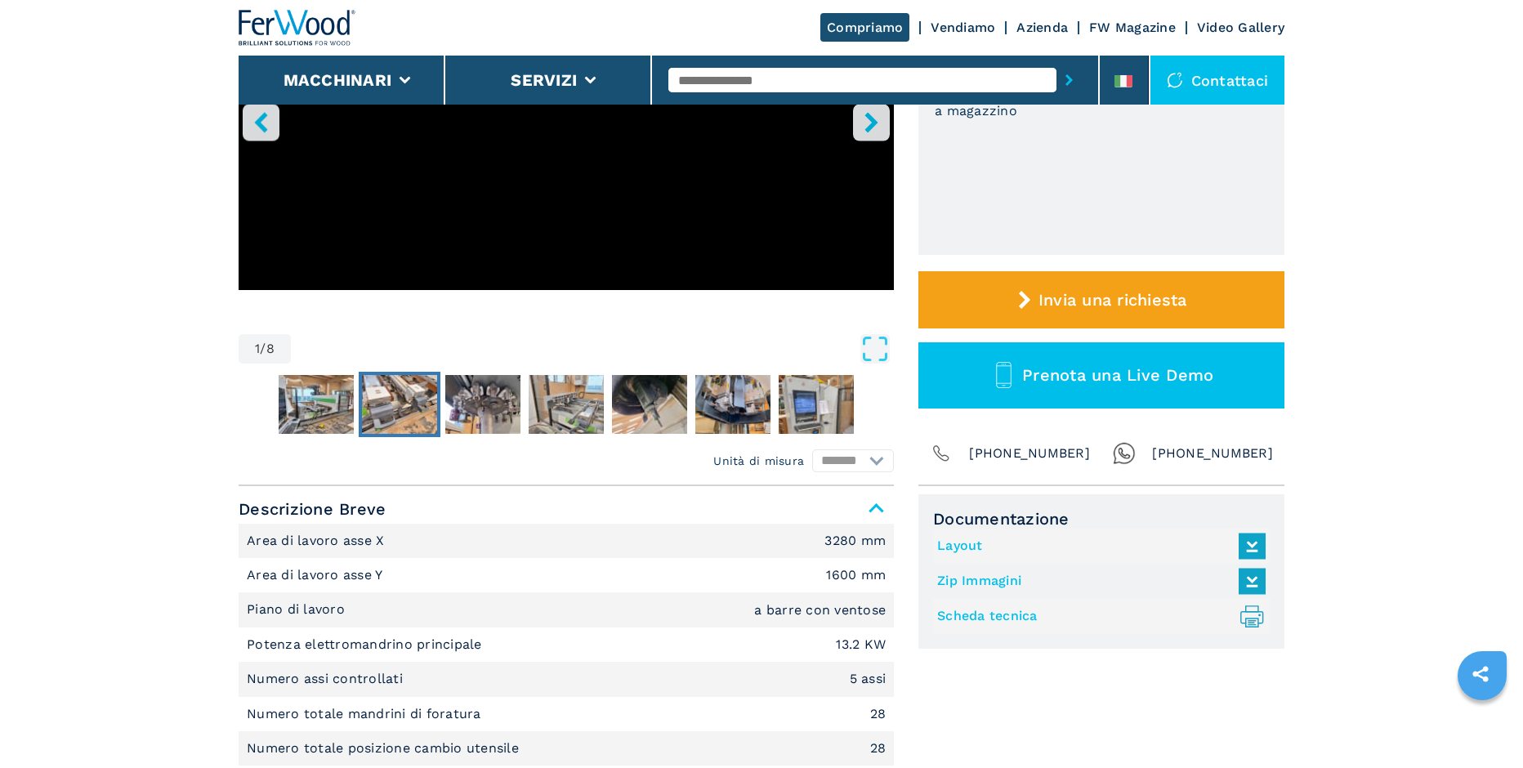
click at [396, 402] on img "Go to Slide 3" at bounding box center [399, 404] width 75 height 59
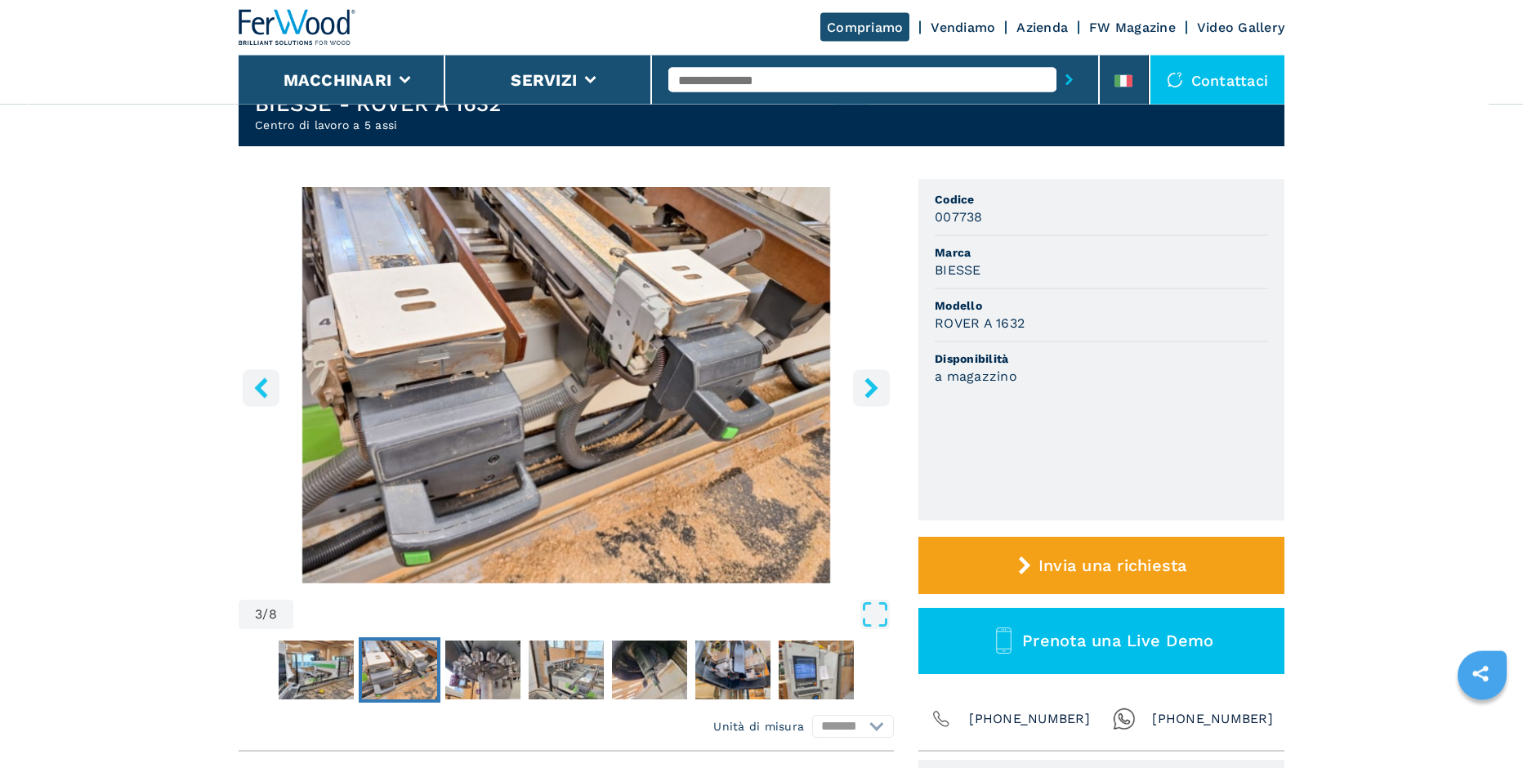
scroll to position [0, 0]
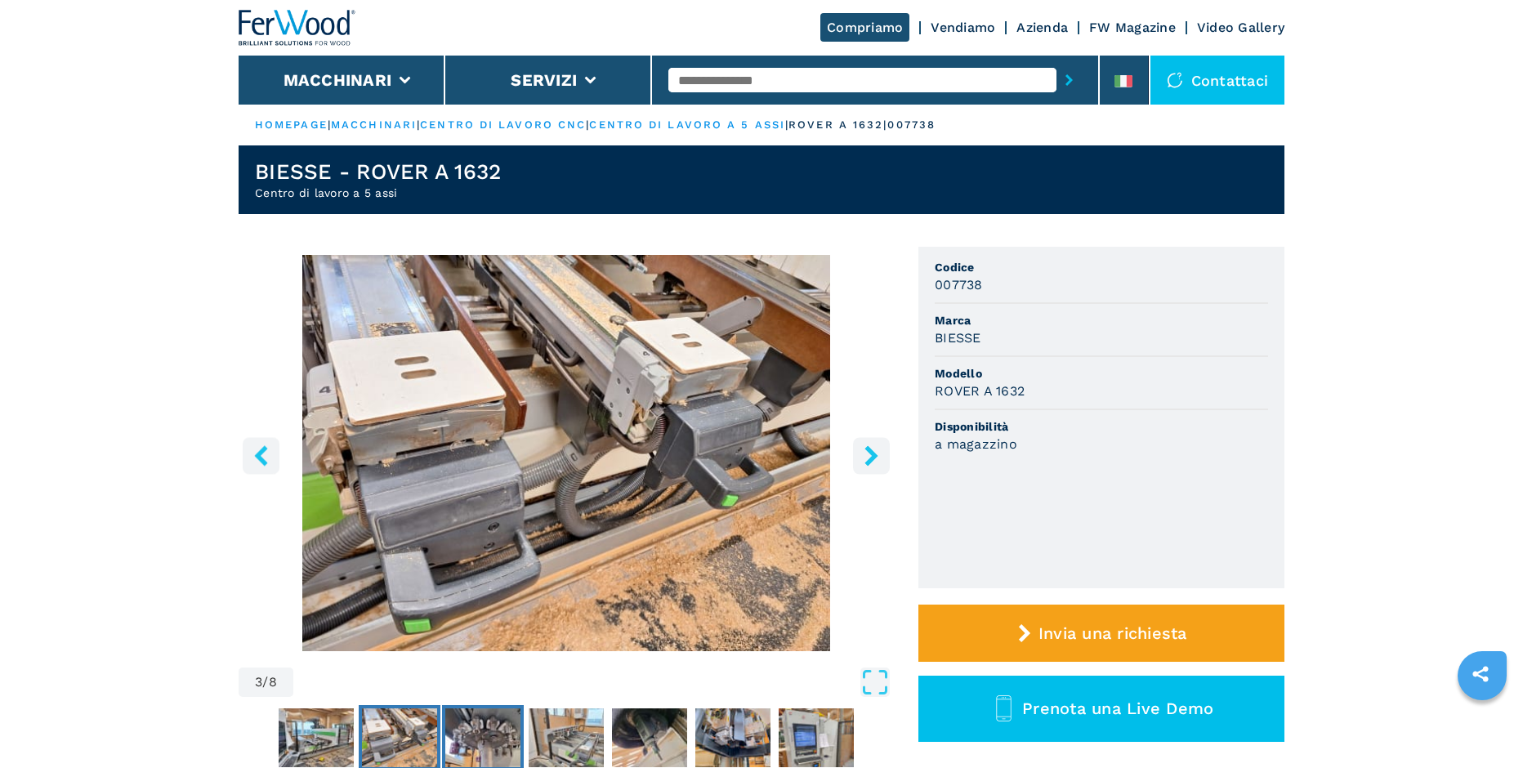
click at [483, 729] on img "Go to Slide 4" at bounding box center [482, 738] width 75 height 59
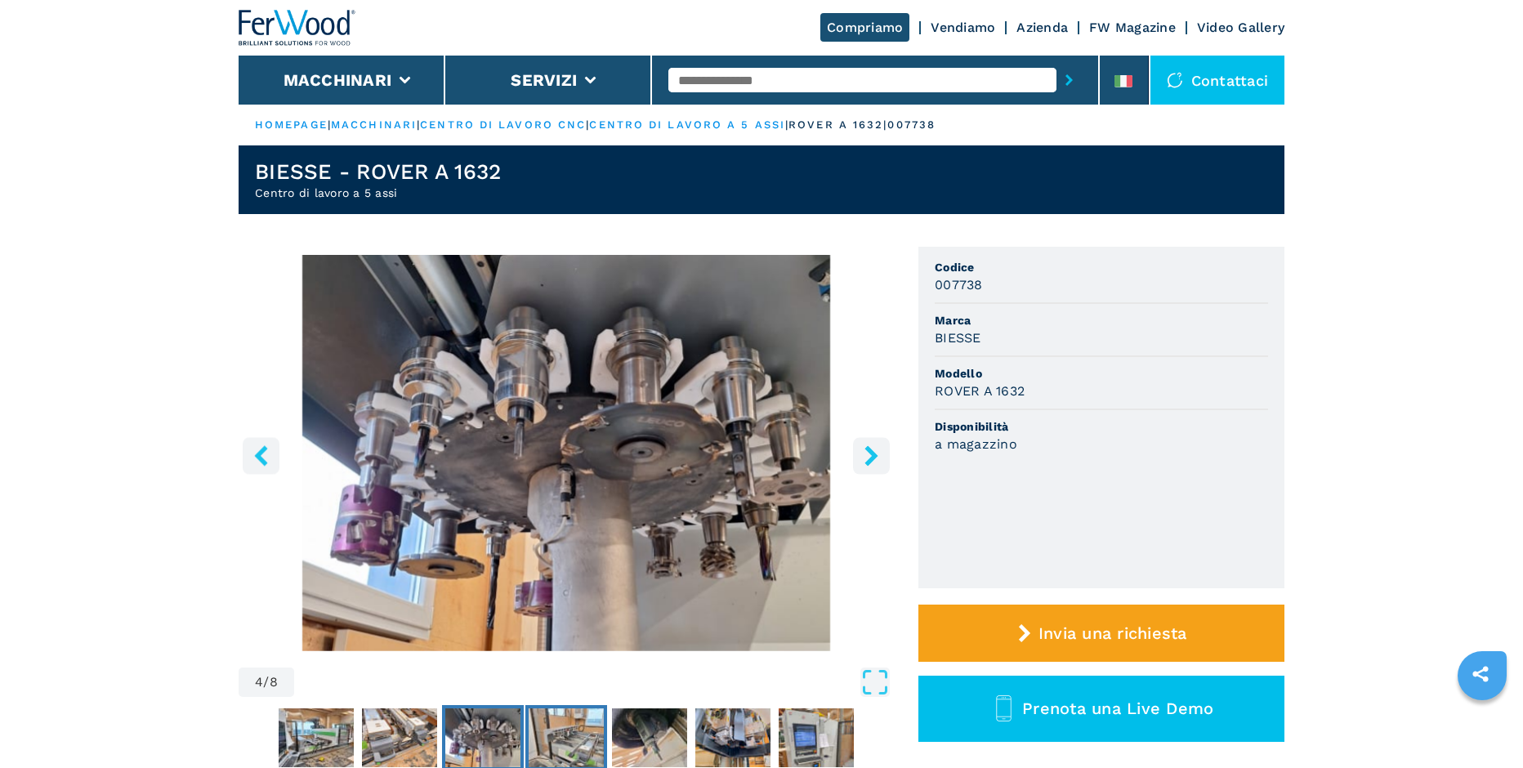
click at [573, 736] on img "Go to Slide 5" at bounding box center [566, 738] width 75 height 59
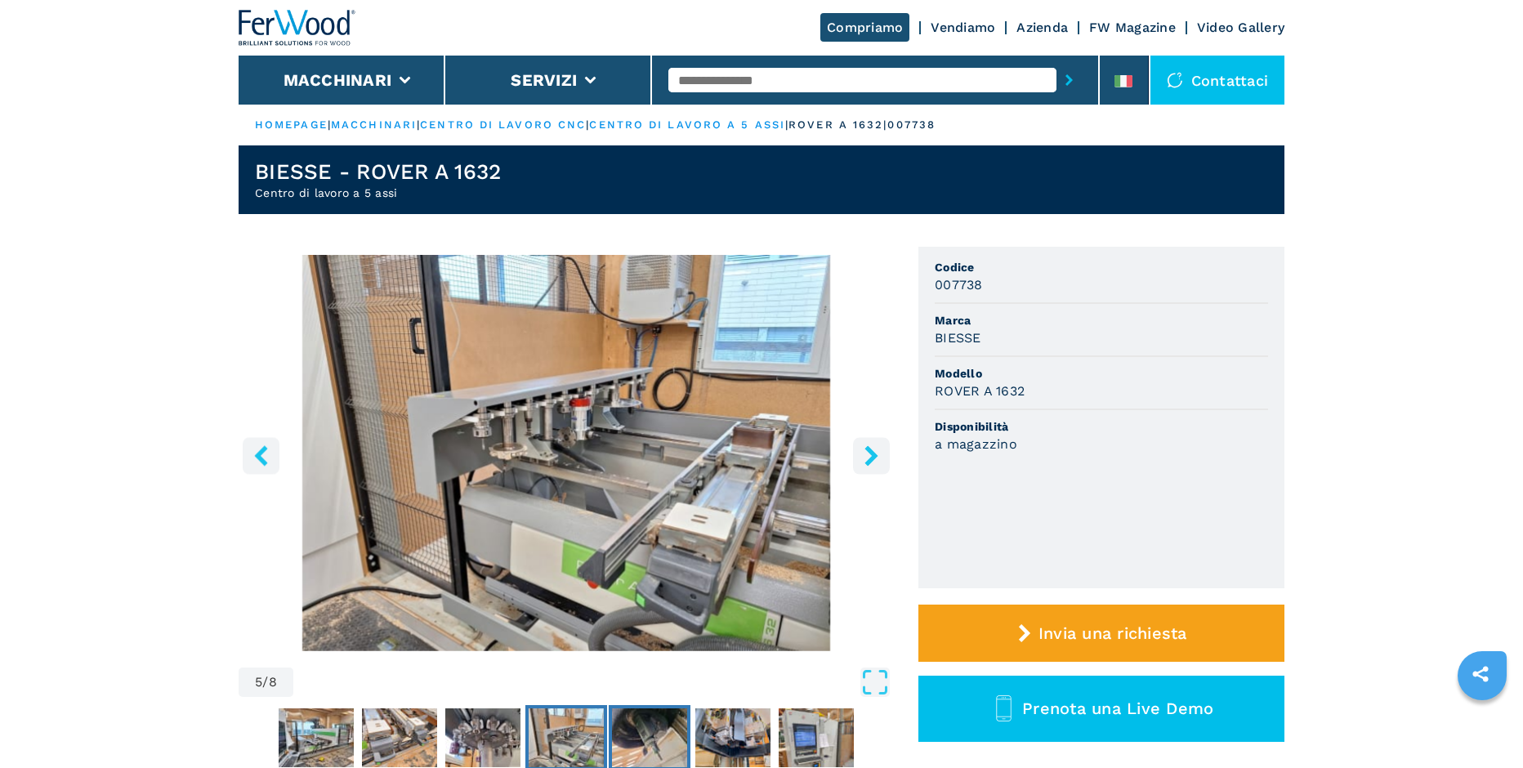
click at [654, 741] on img "Go to Slide 6" at bounding box center [649, 738] width 75 height 59
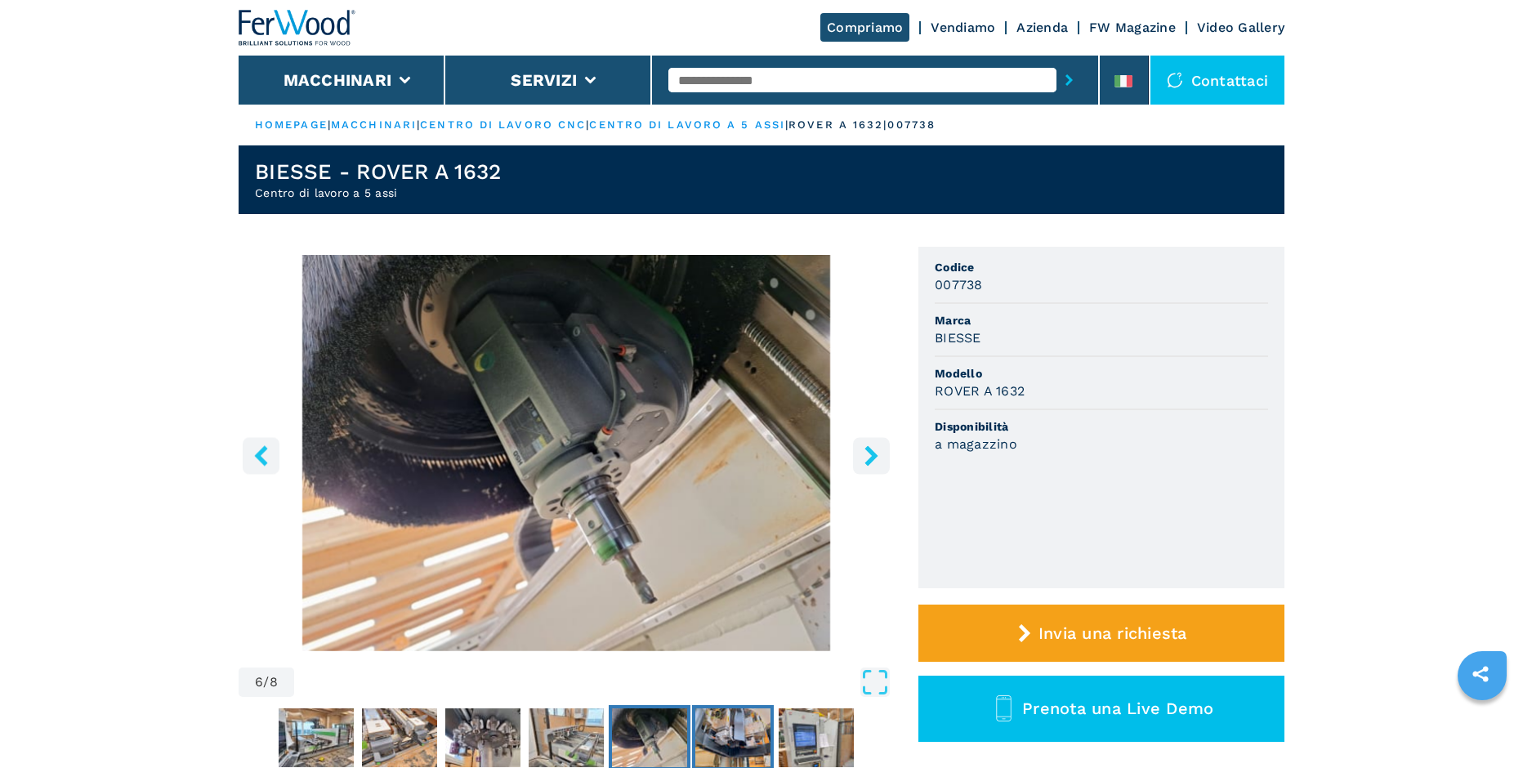
click at [751, 738] on img "Go to Slide 7" at bounding box center [732, 738] width 75 height 59
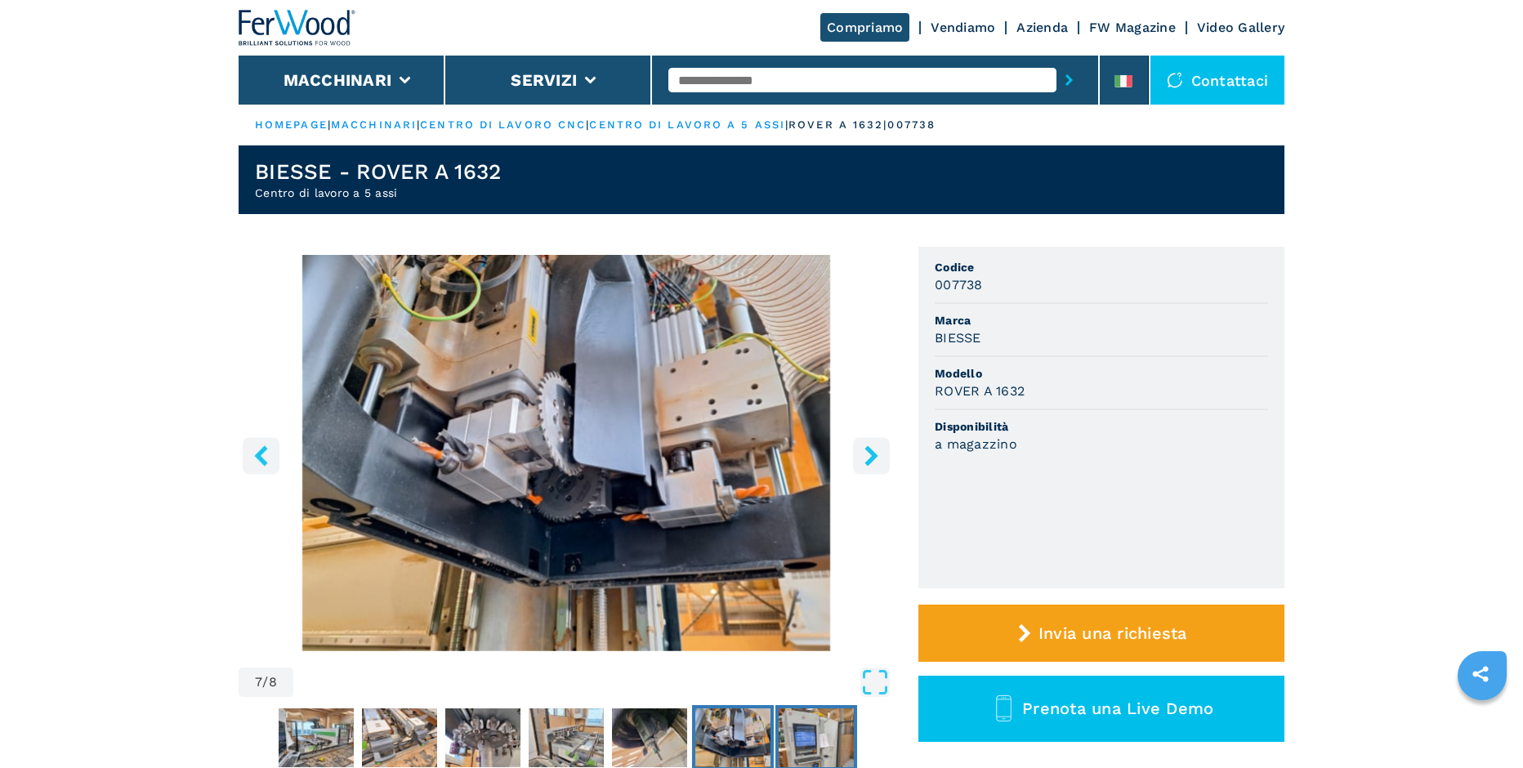
click at [833, 738] on img "Go to Slide 8" at bounding box center [816, 738] width 75 height 59
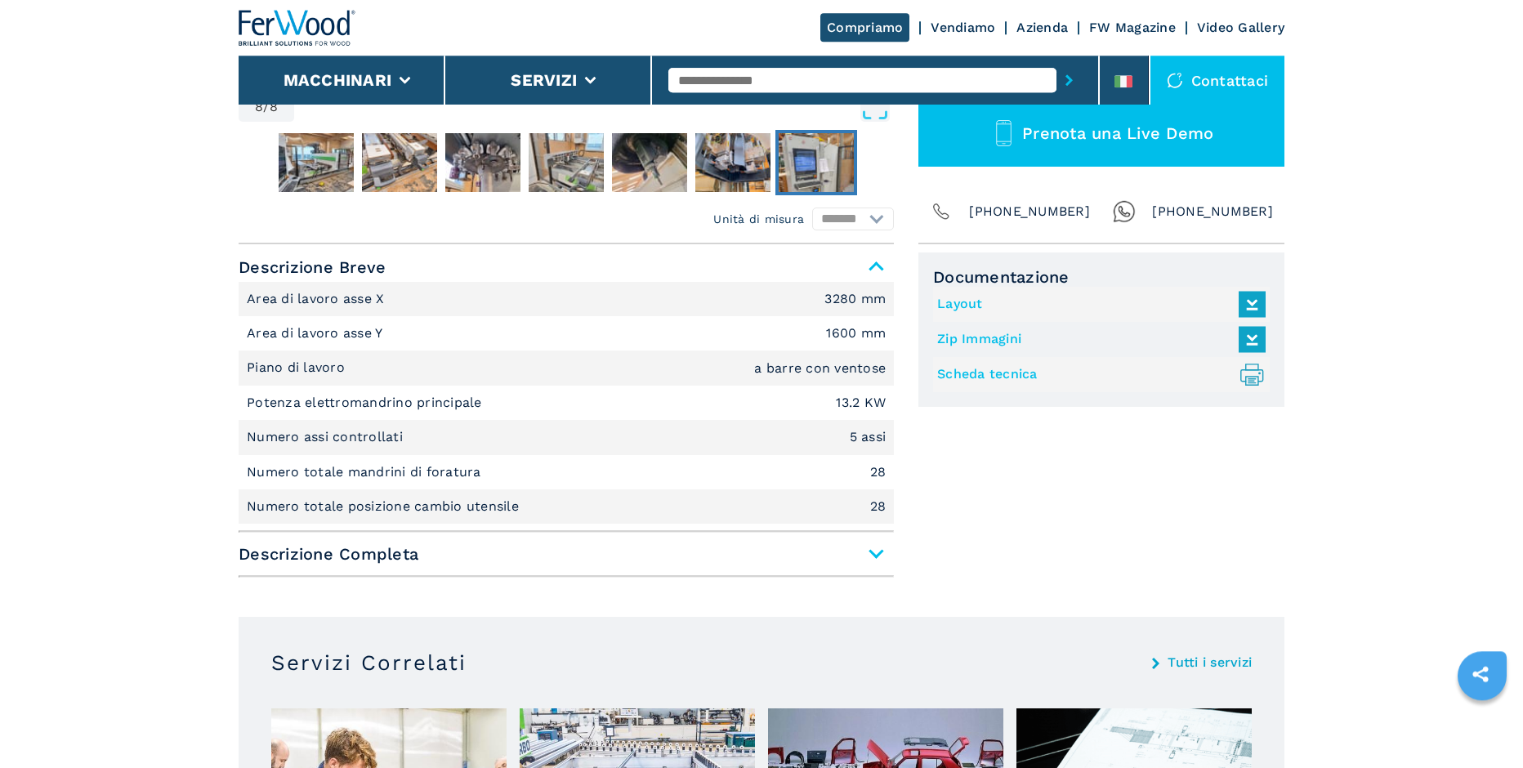
scroll to position [584, 0]
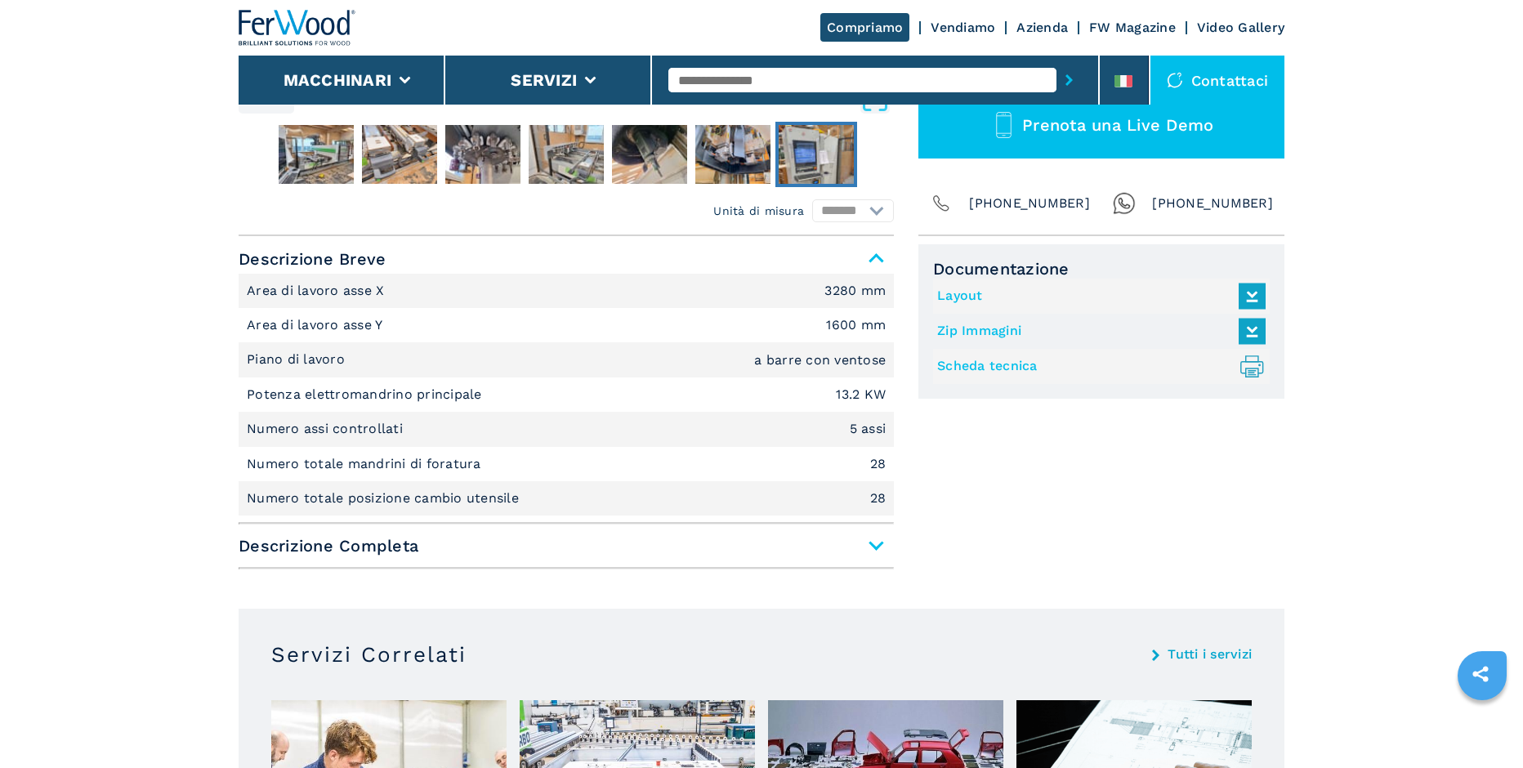
click at [877, 543] on span "Descrizione Completa" at bounding box center [566, 545] width 655 height 29
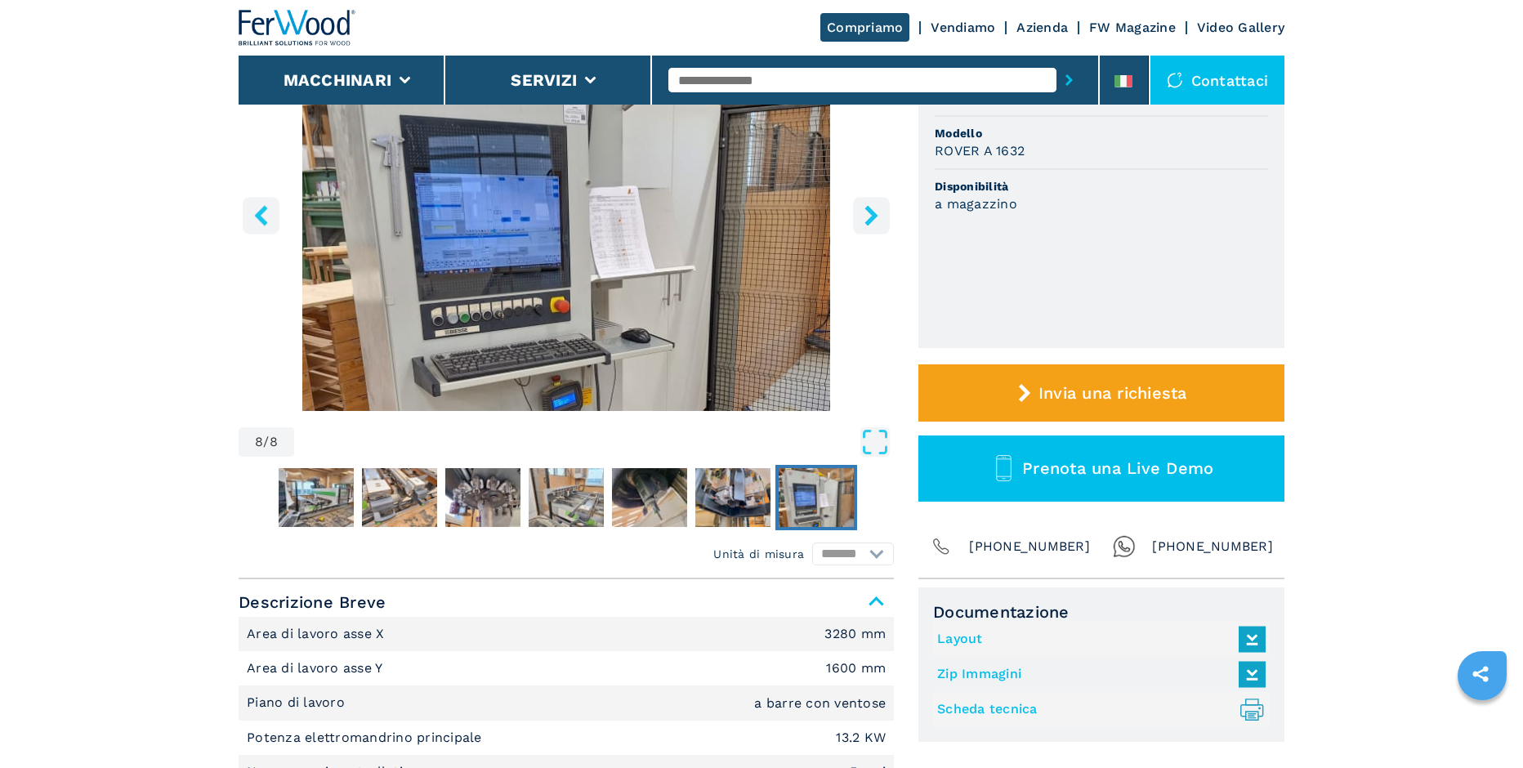
scroll to position [250, 0]
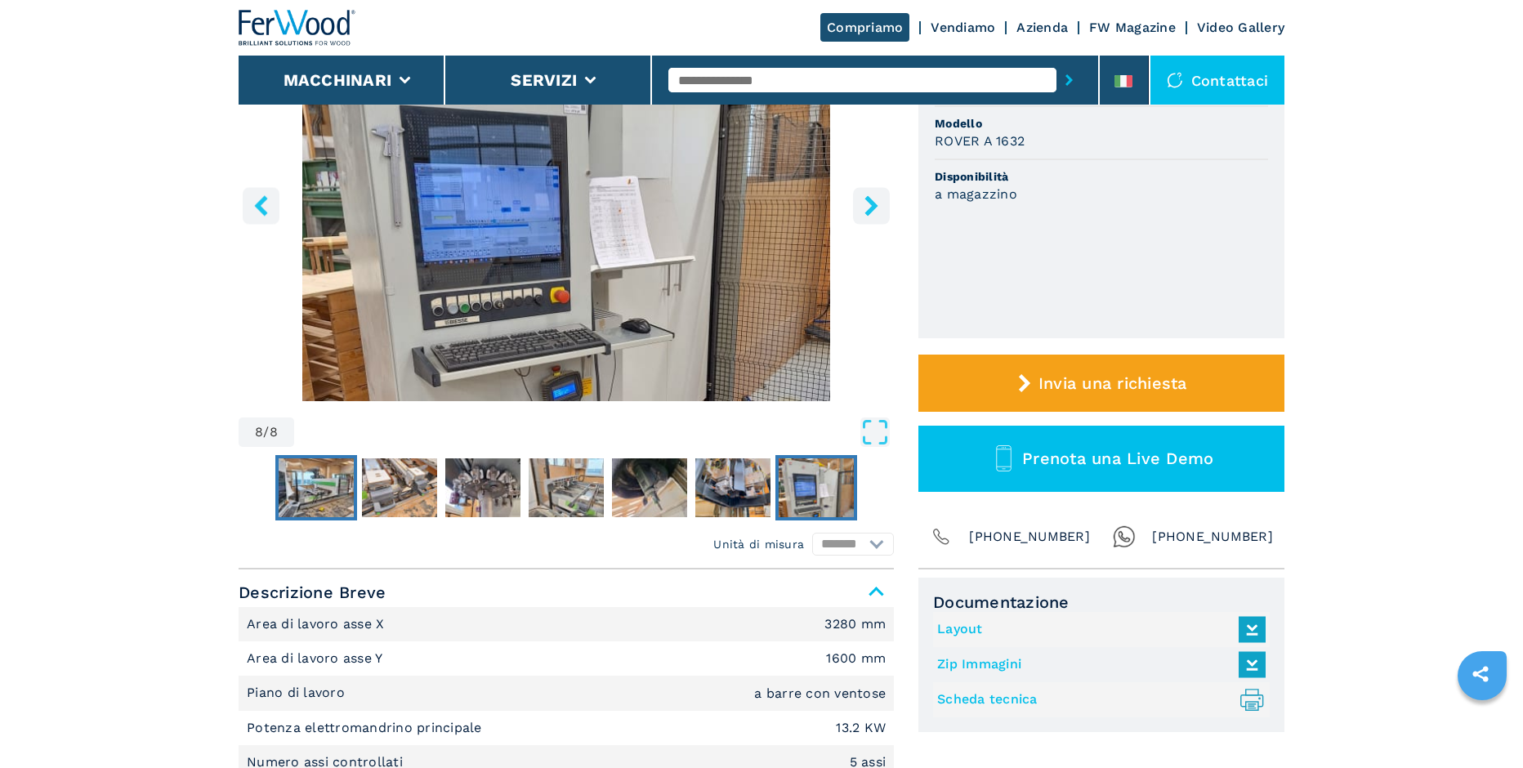
click at [334, 501] on img "Go to Slide 2" at bounding box center [316, 487] width 75 height 59
